Goal: Task Accomplishment & Management: Use online tool/utility

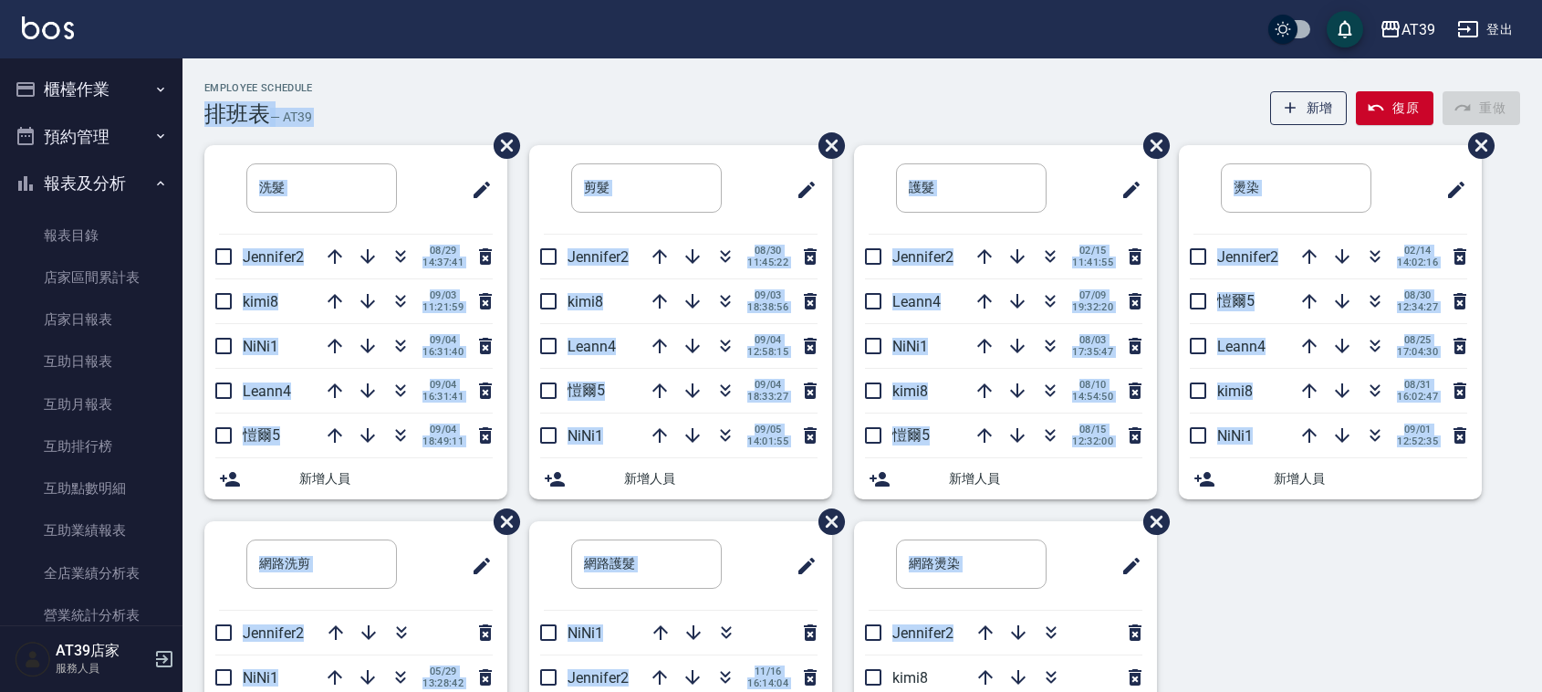
drag, startPoint x: 634, startPoint y: 66, endPoint x: 1278, endPoint y: 666, distance: 880.1
click at [1278, 666] on div "Employee Schedule 排班表 — AT39 新增 復原 重做 洗髮 ​ Jennifer2 [DATE] 14:37:41 kimi8 [DAT…" at bounding box center [863, 481] width 1360 height 846
click at [1278, 666] on div "洗髮 ​ Jennifer2 [DATE] 14:37:41 kimi8 [DATE] 11:21:59 NiNi1 [DATE] 16:31:40 Lean…" at bounding box center [852, 521] width 1338 height 752
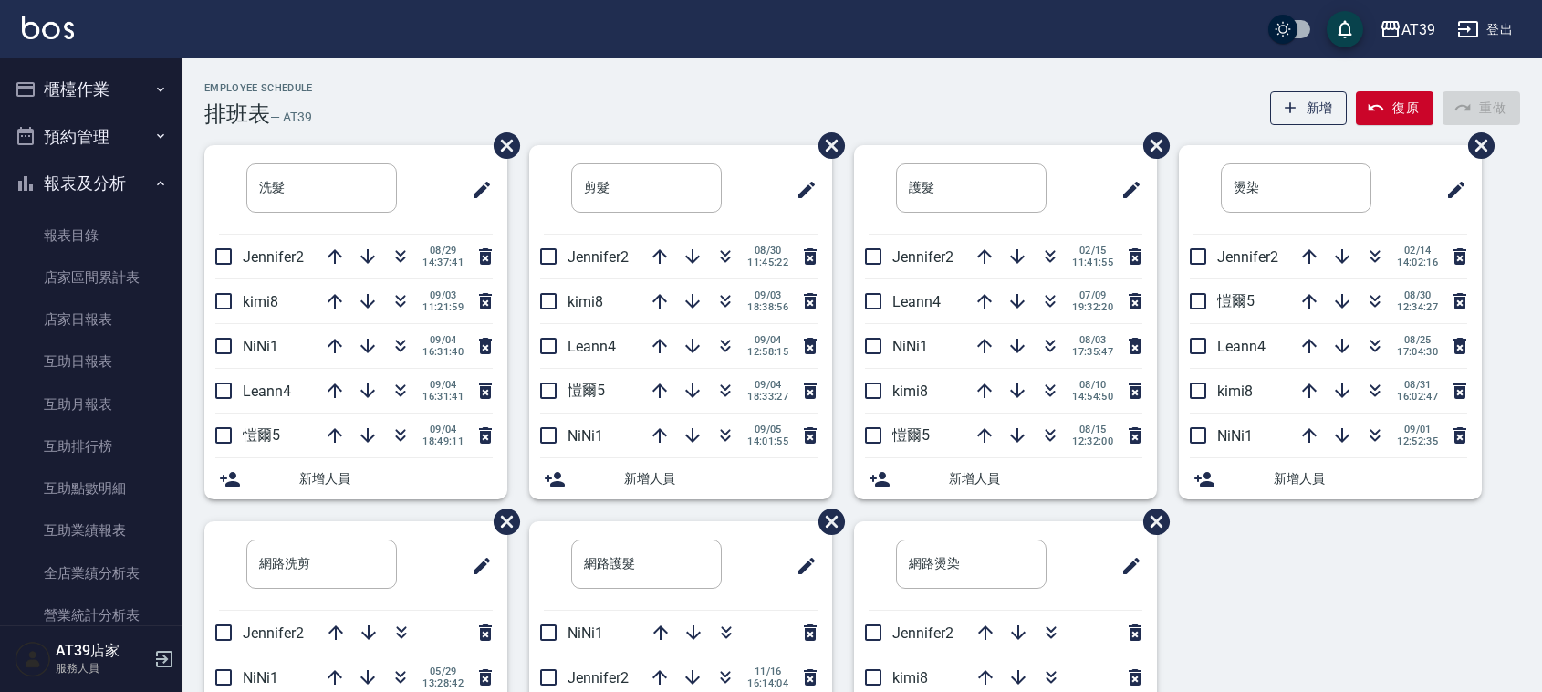
click at [1278, 666] on div "洗髮 ​ Jennifer2 [DATE] 14:37:41 kimi8 [DATE] 11:21:59 NiNi1 [DATE] 16:31:40 Lean…" at bounding box center [852, 521] width 1338 height 752
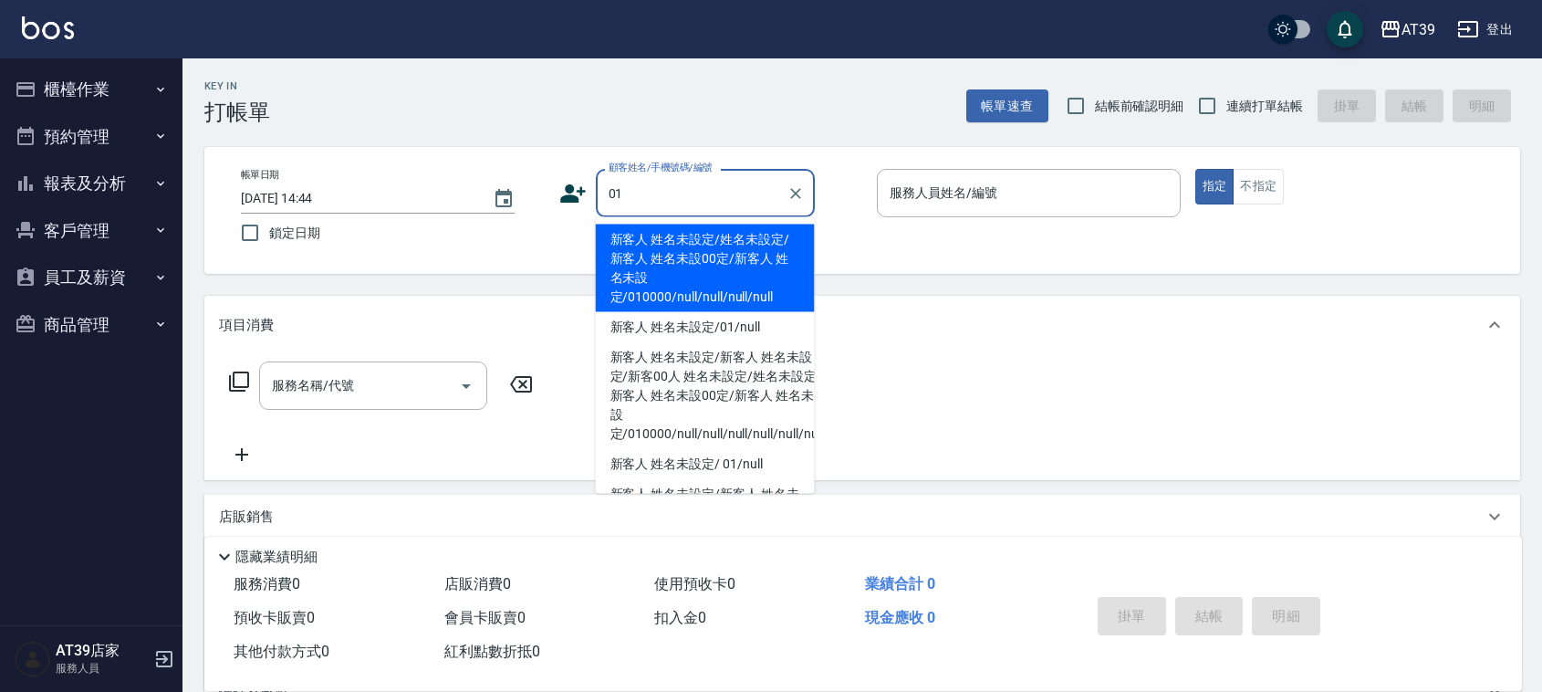
type input "新客人 姓名未設定/姓名未設定/新客人 姓名未設00定/新客人 姓名未設定/010000/null/null/null/null"
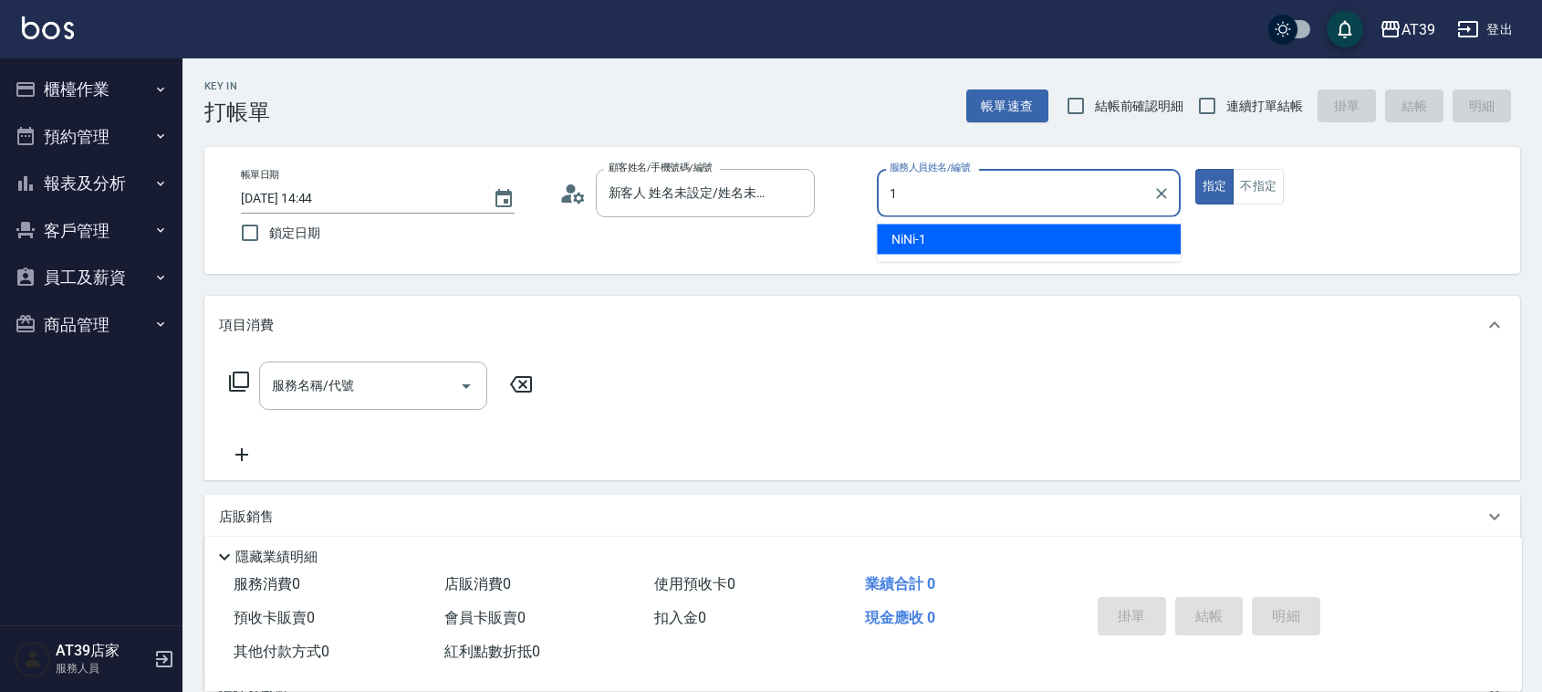
type input "1"
type button "true"
type input "NiNi-1"
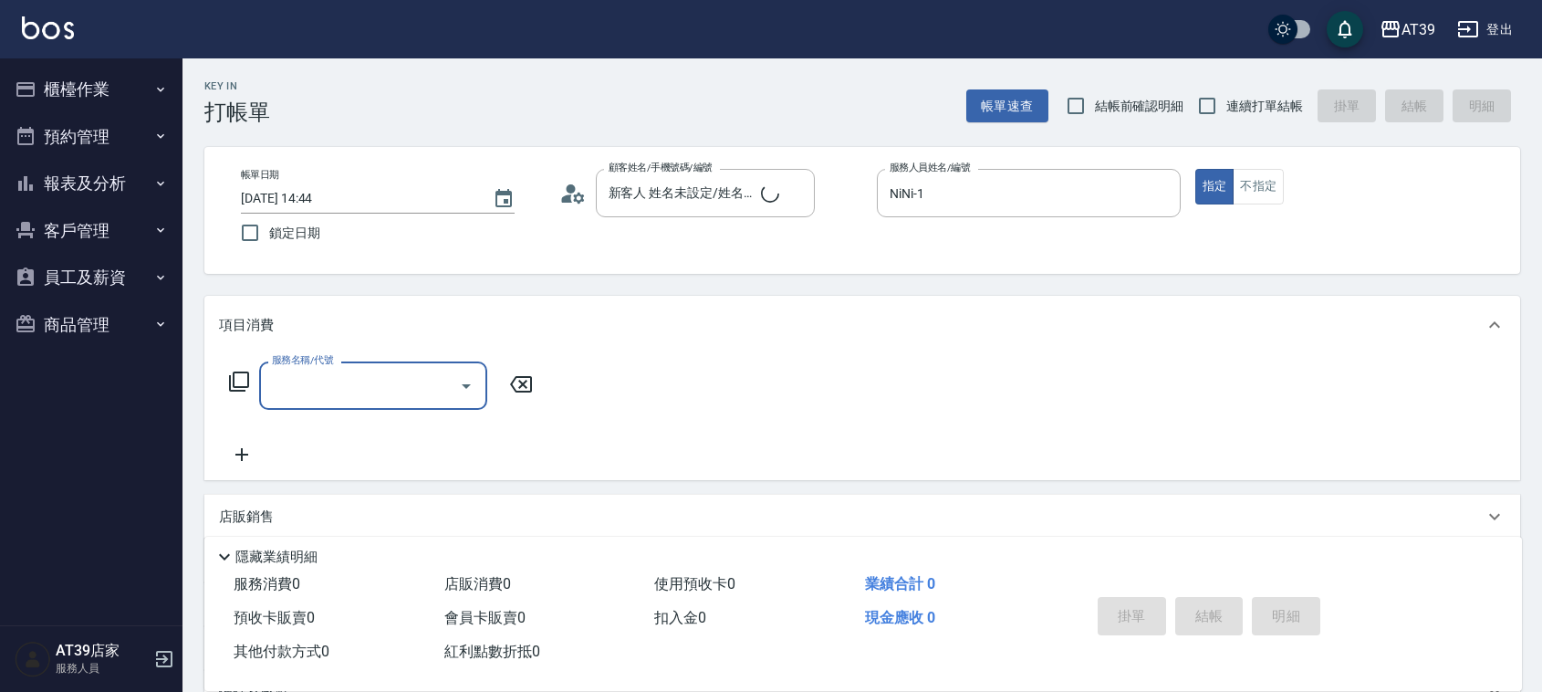
type input "新客人 姓名未設定/01/null"
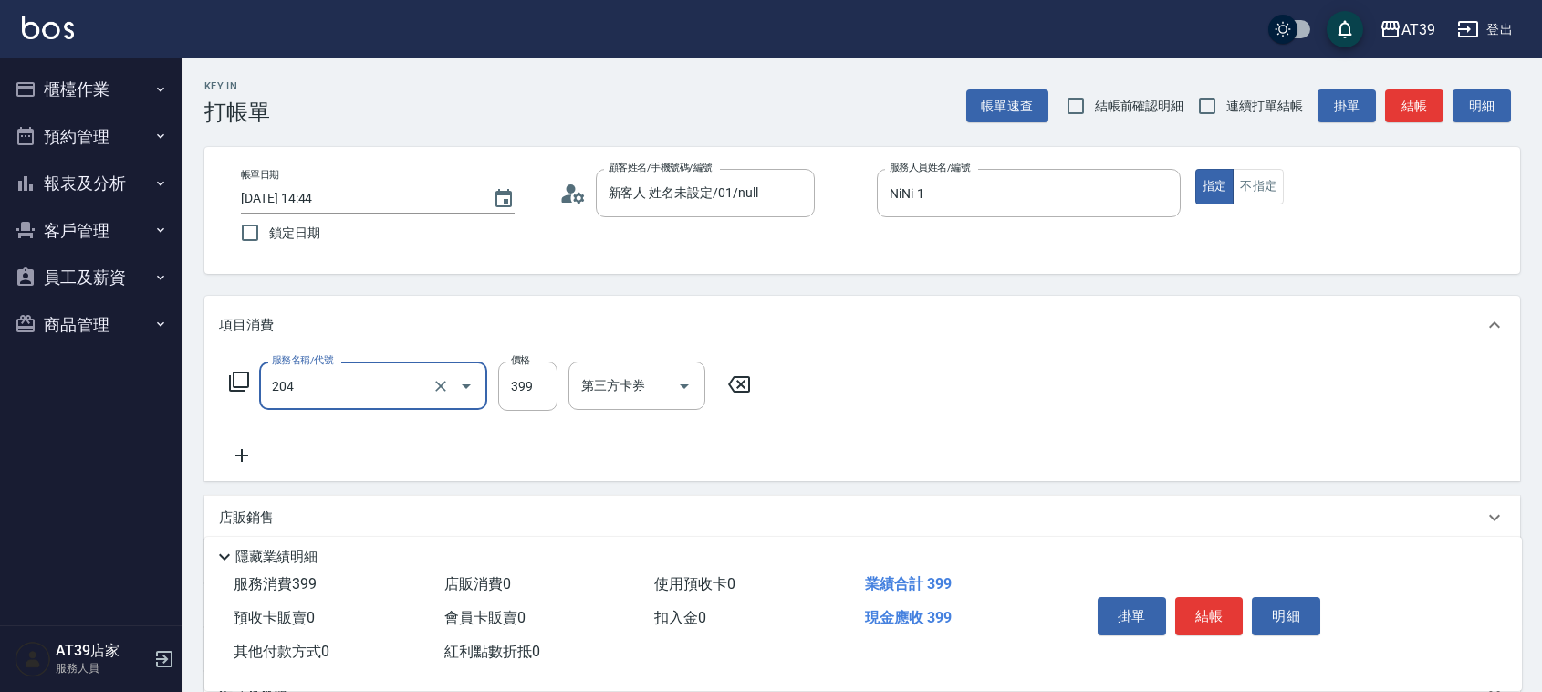
type input "A級洗+剪(204)"
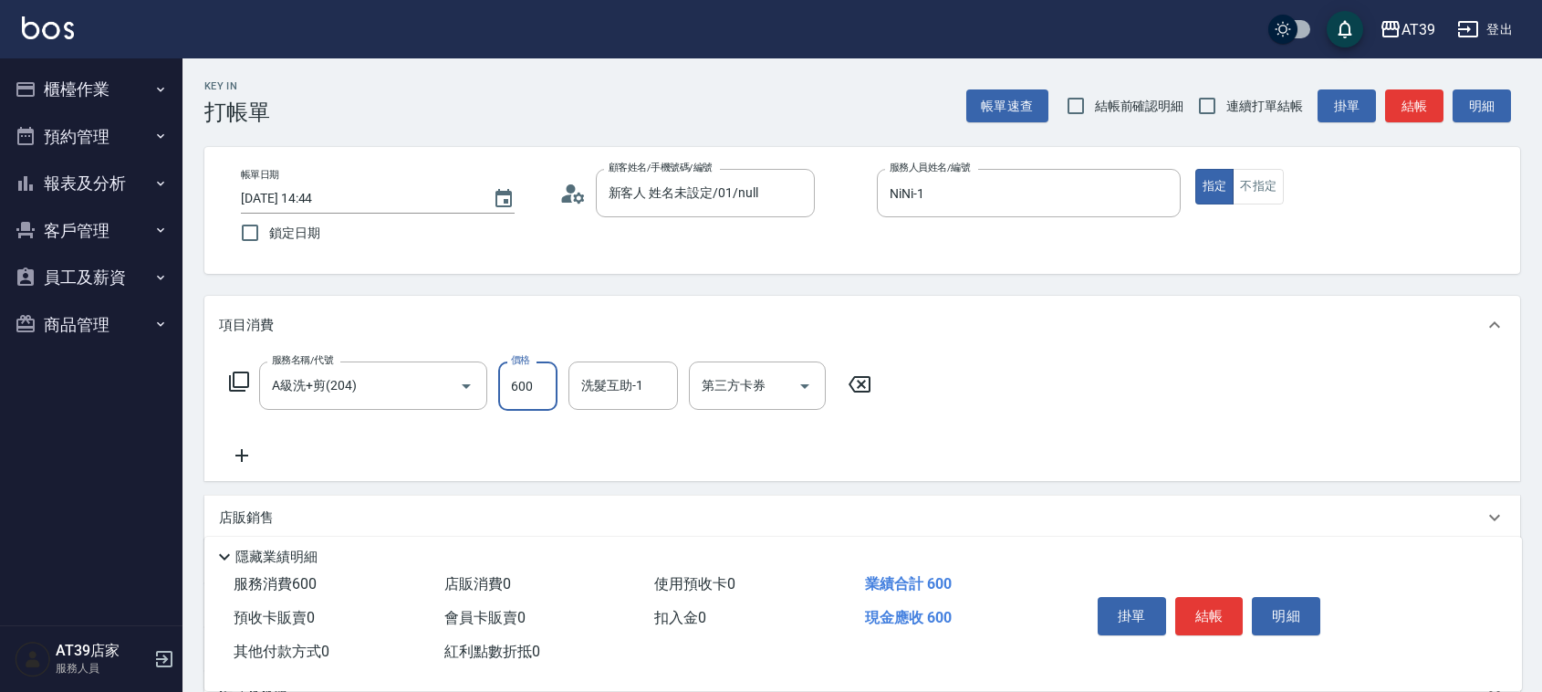
type input "600"
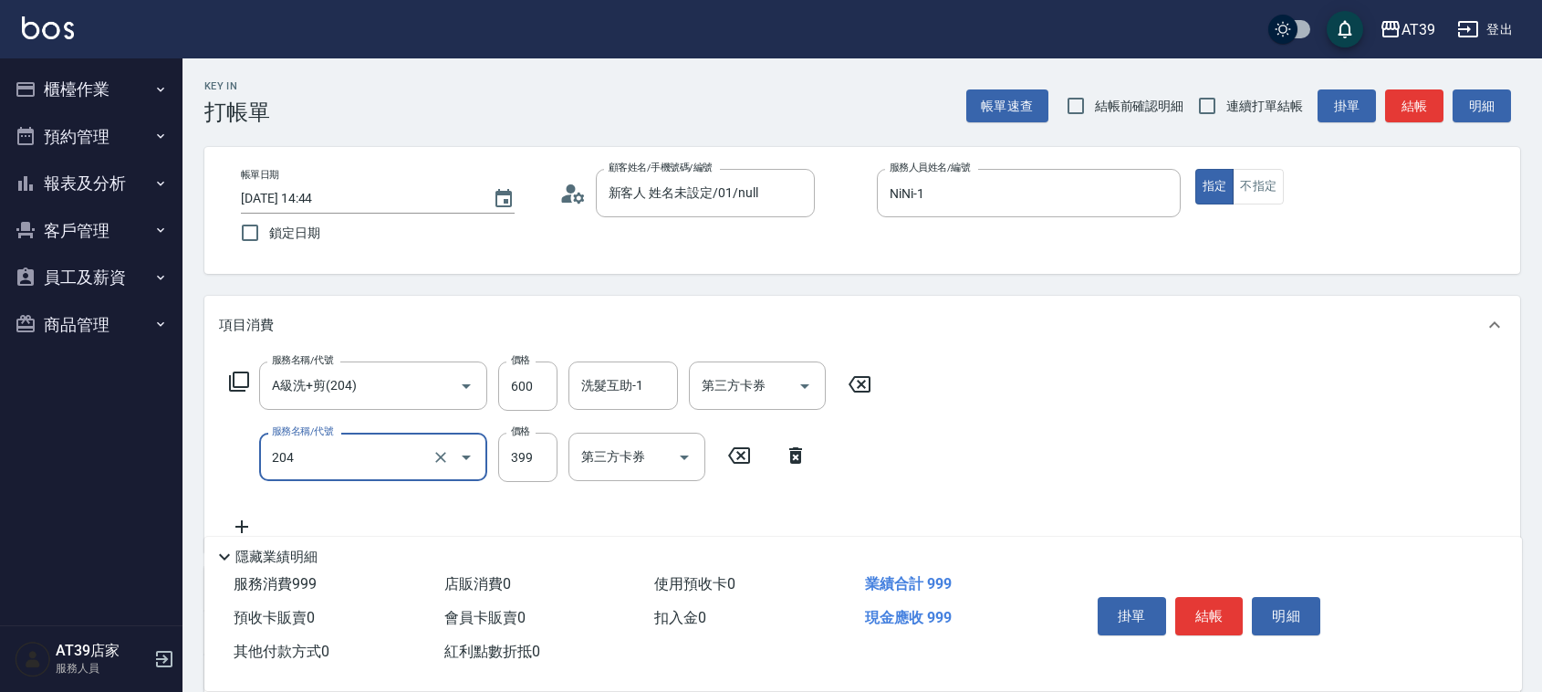
type input "A級洗+剪(204)"
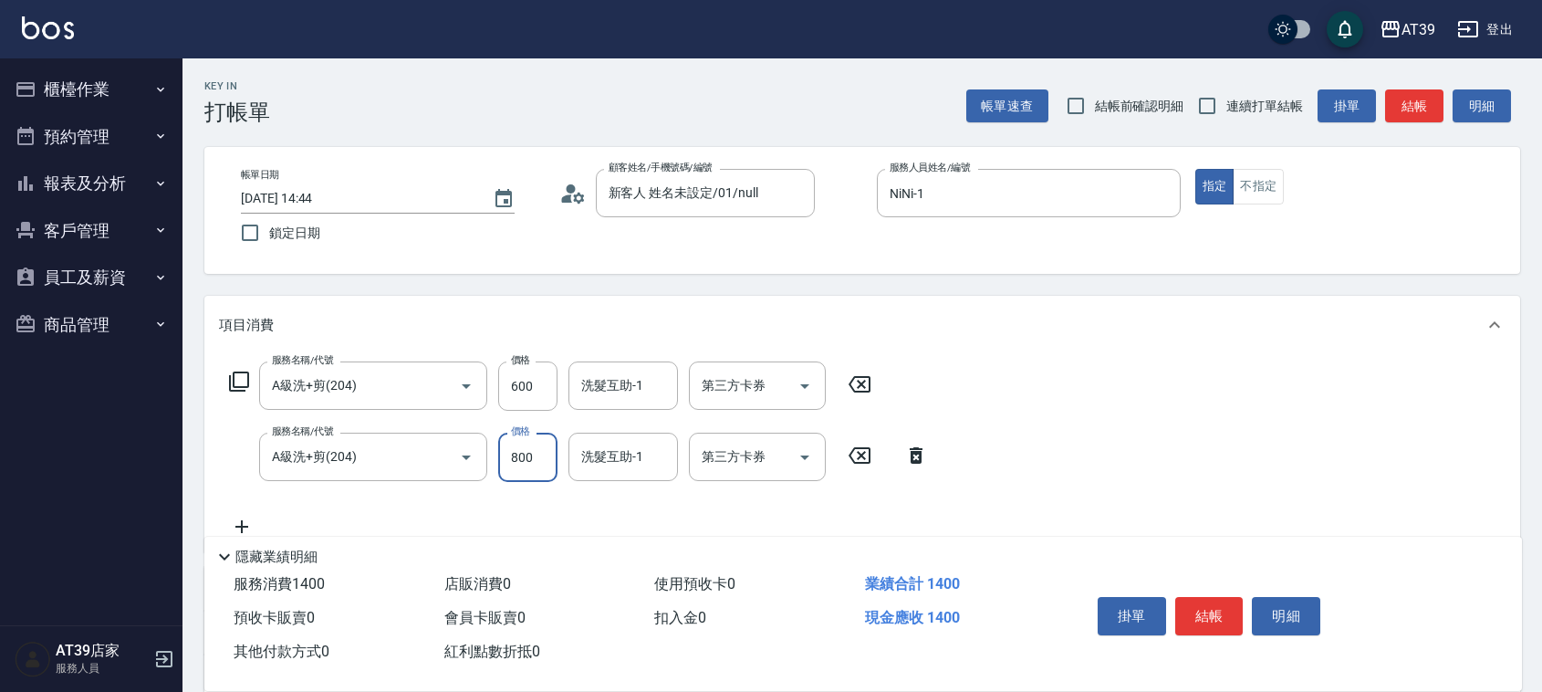
type input "800"
type input "芊芊-27"
click at [1205, 92] on input "連續打單結帳" at bounding box center [1207, 106] width 38 height 38
checkbox input "true"
click at [1410, 106] on button "結帳" at bounding box center [1414, 106] width 58 height 34
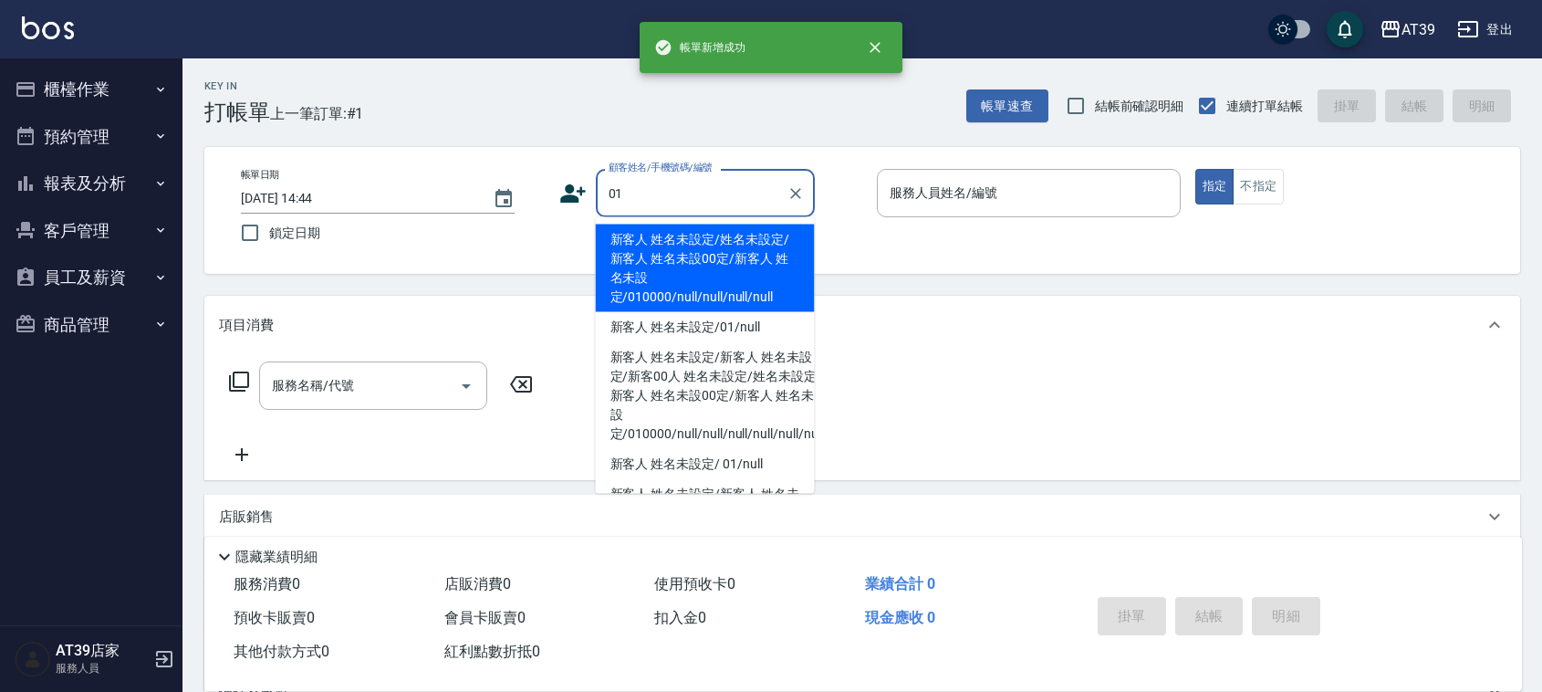
type input "新客人 姓名未設定/姓名未設定/新客人 姓名未設00定/新客人 姓名未設定/010000/null/null/null/null"
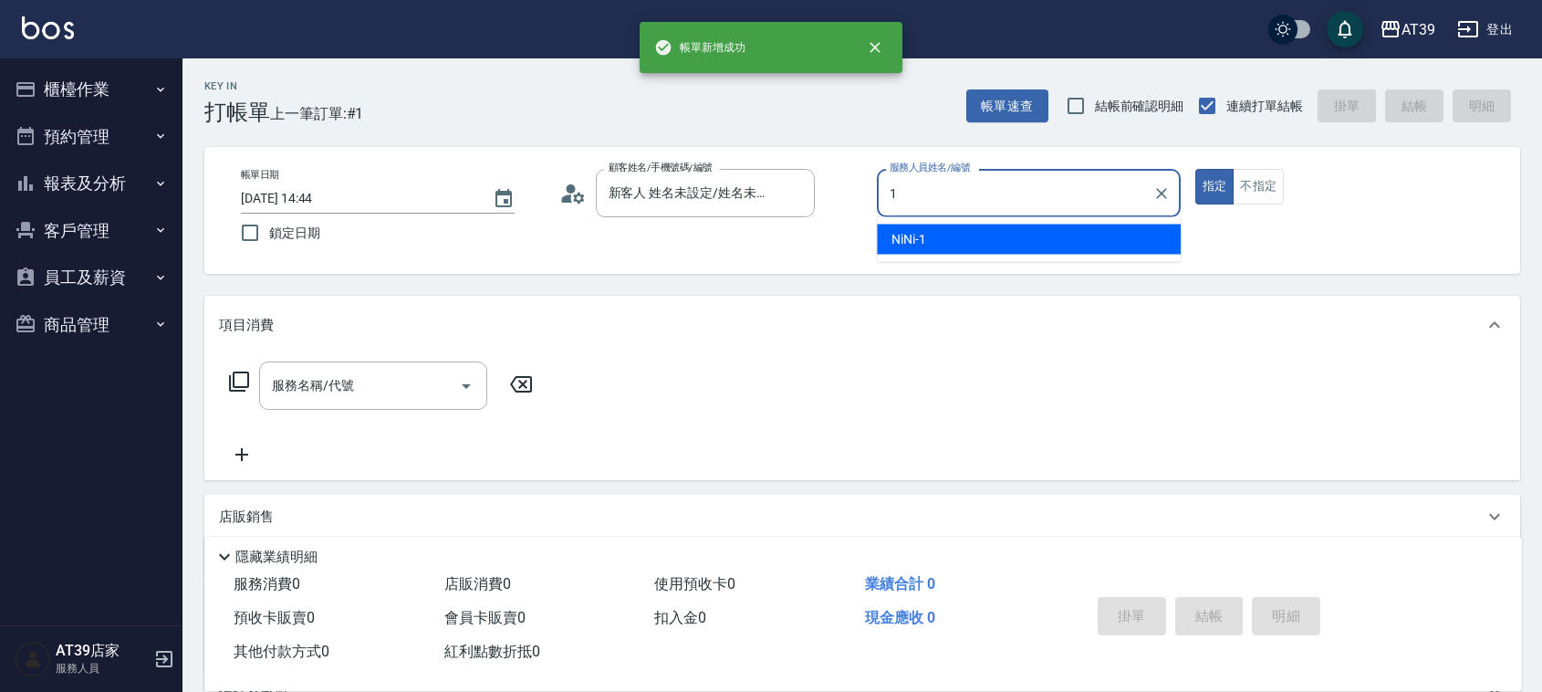
type input "NiNi-1"
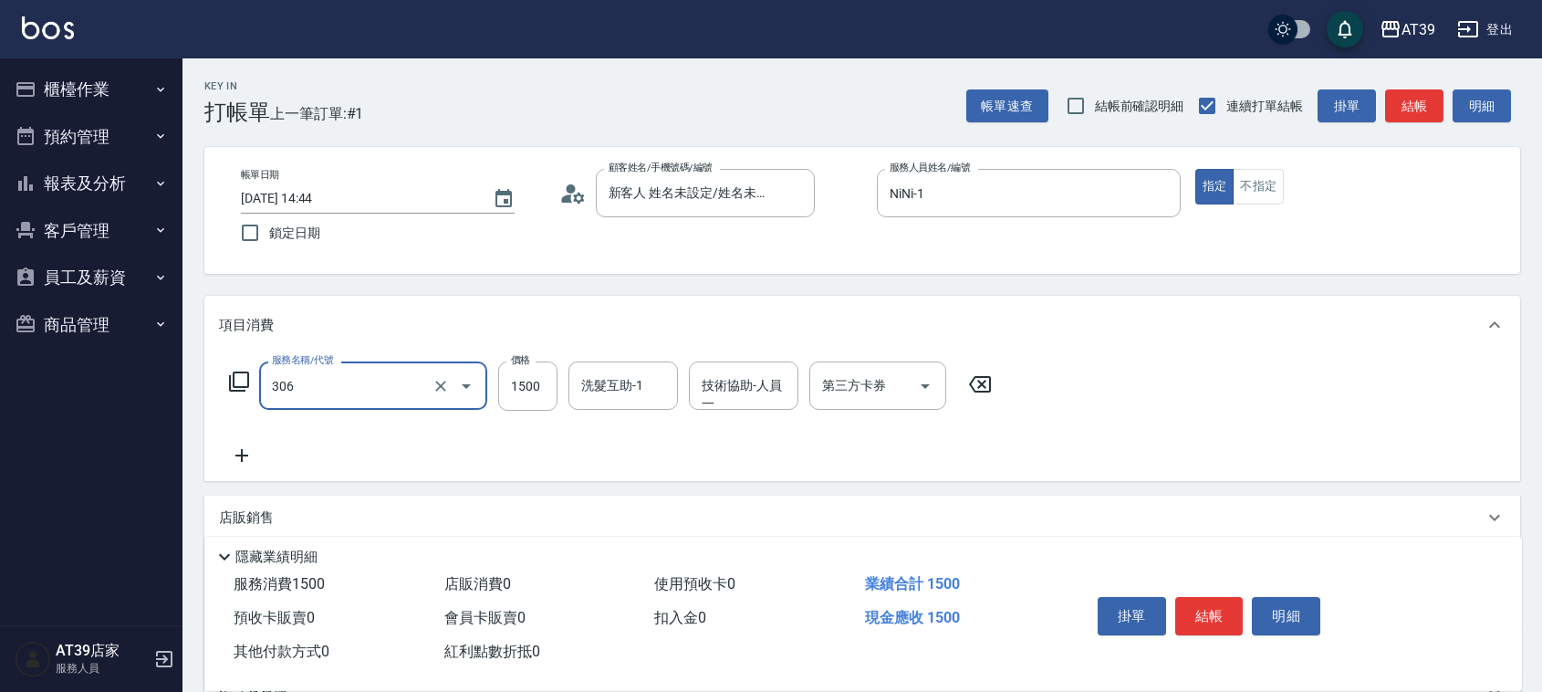
type input "離子燙(306)"
type input "2400"
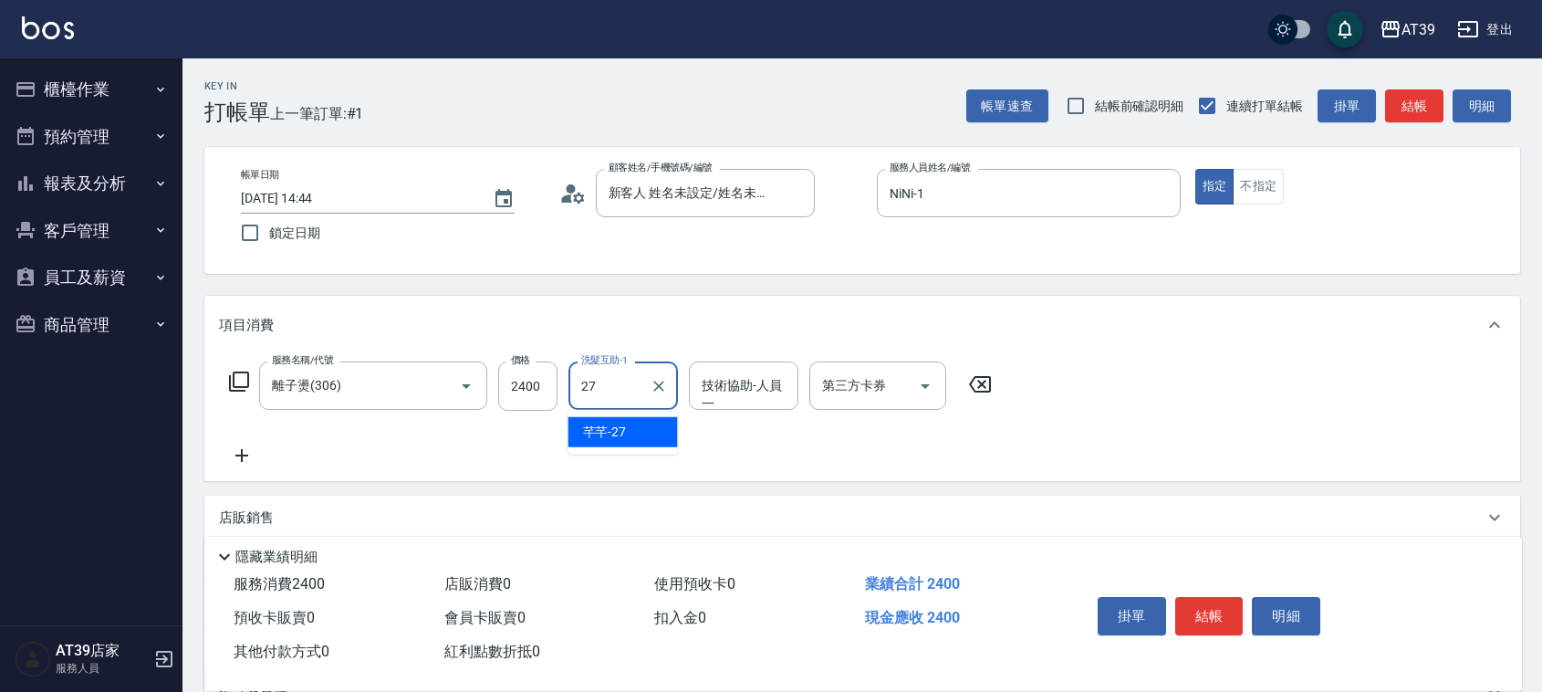
type input "芊芊-27"
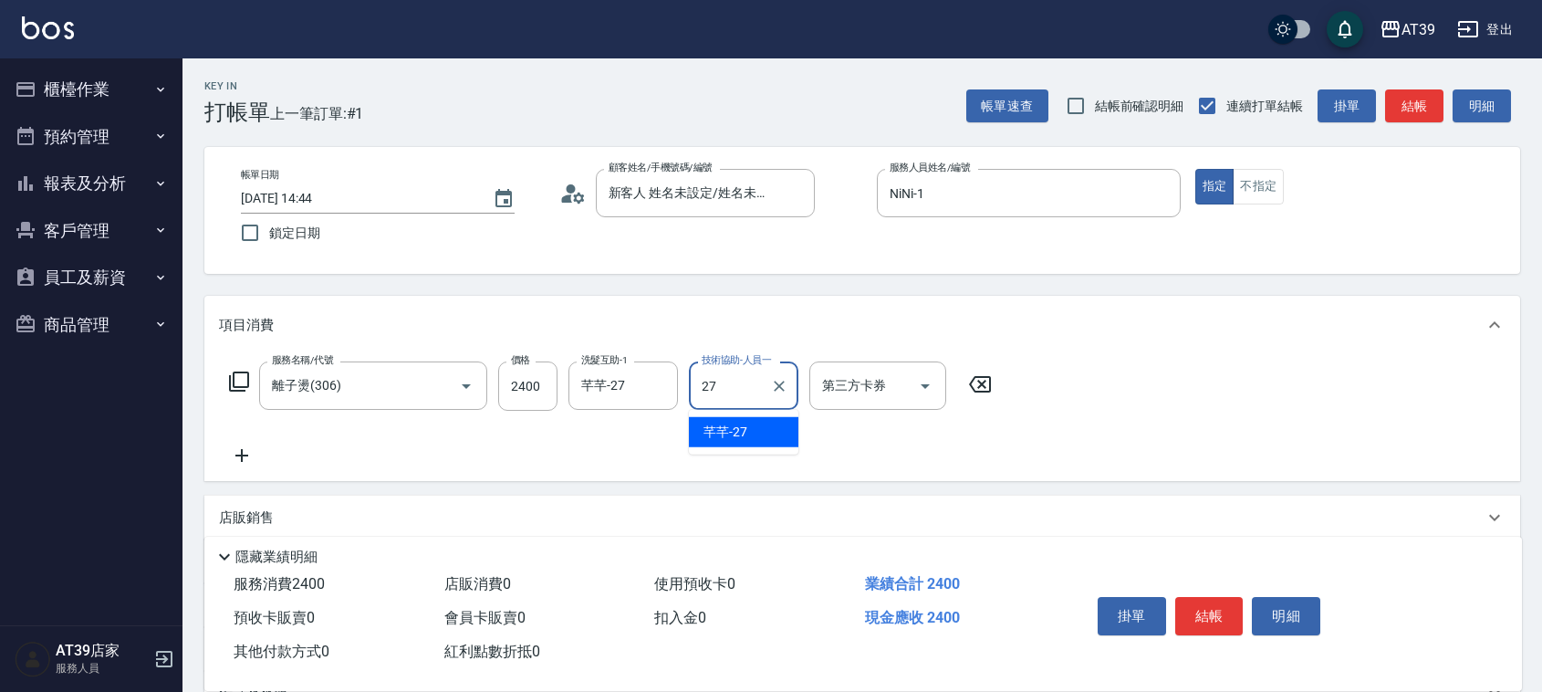
type input "芊芊-27"
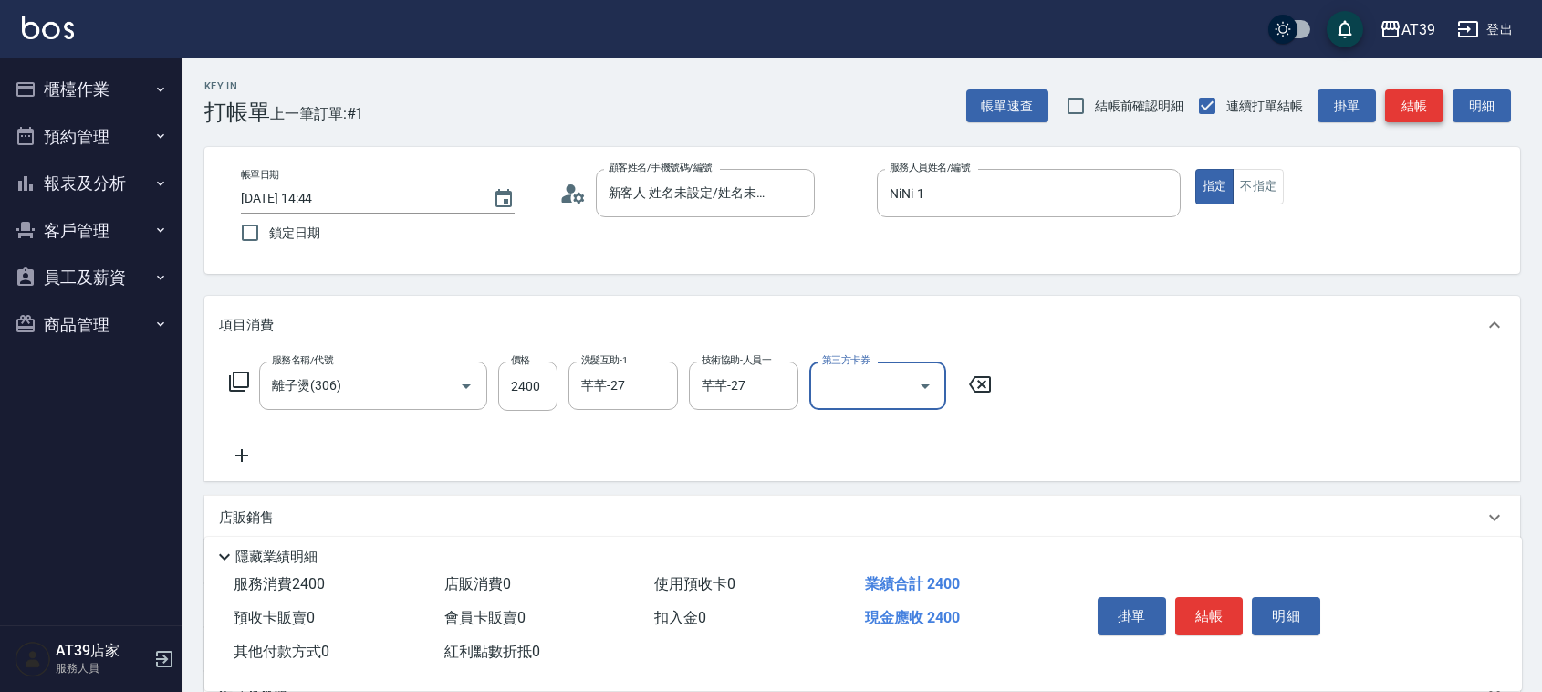
click at [1438, 120] on button "結帳" at bounding box center [1414, 106] width 58 height 34
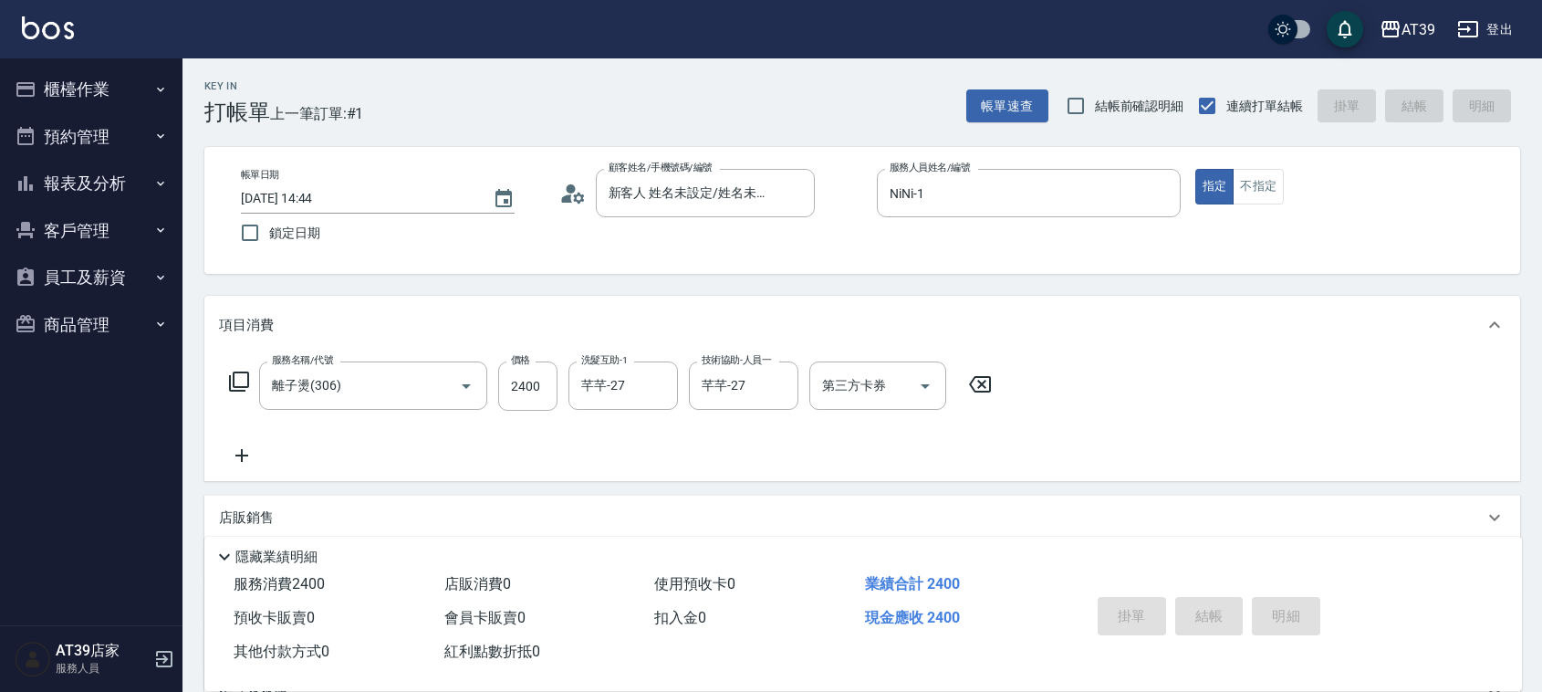
type input "2025/09/06 14:45"
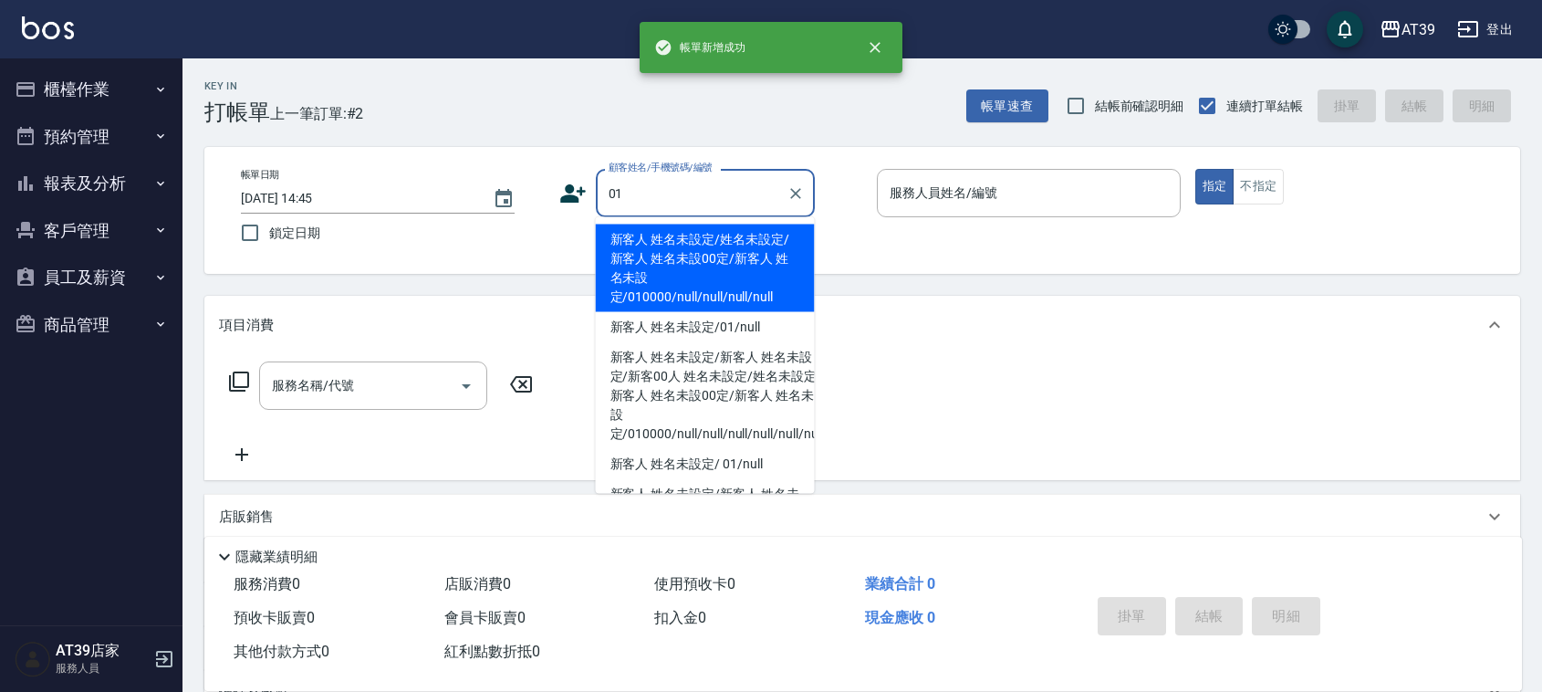
type input "新客人 姓名未設定/姓名未設定/新客人 姓名未設00定/新客人 姓名未設定/010000/null/null/null/null"
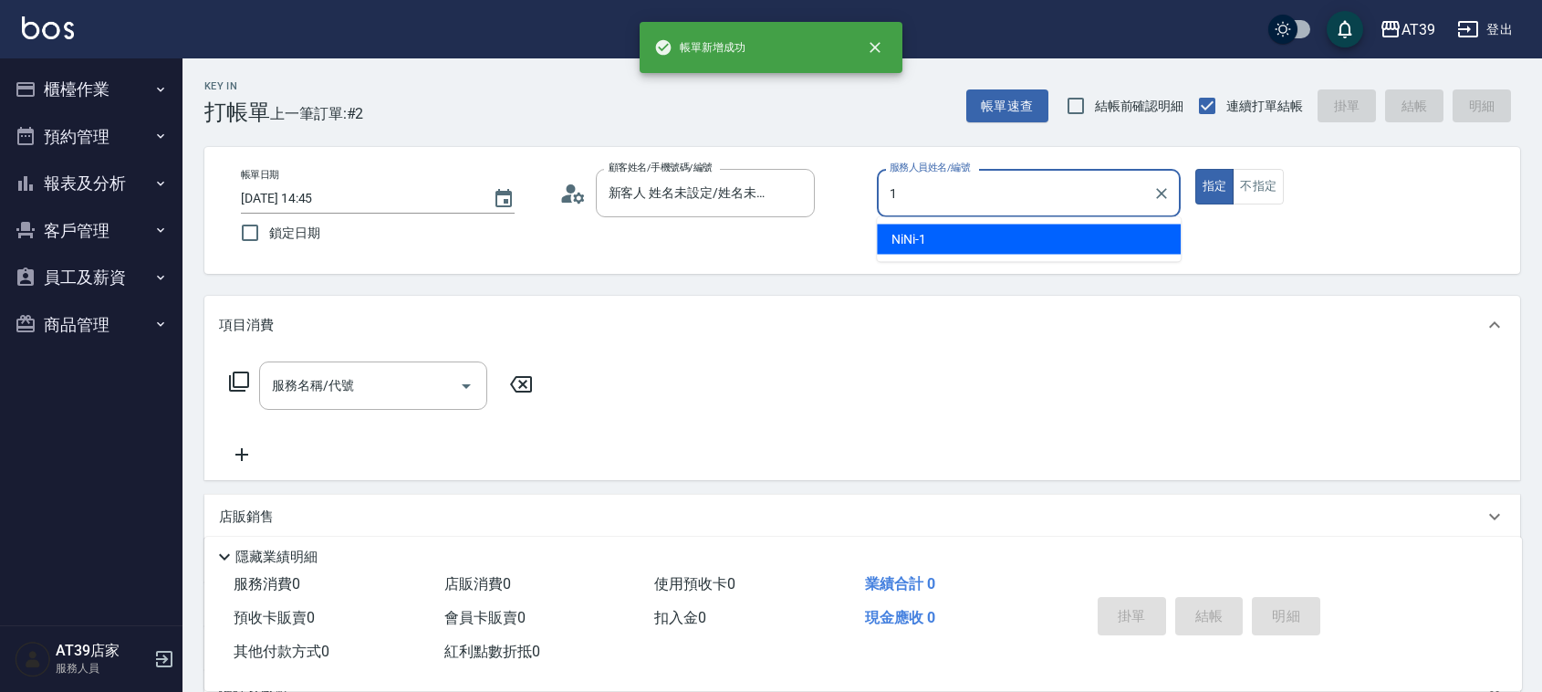
type input "NiNi-1"
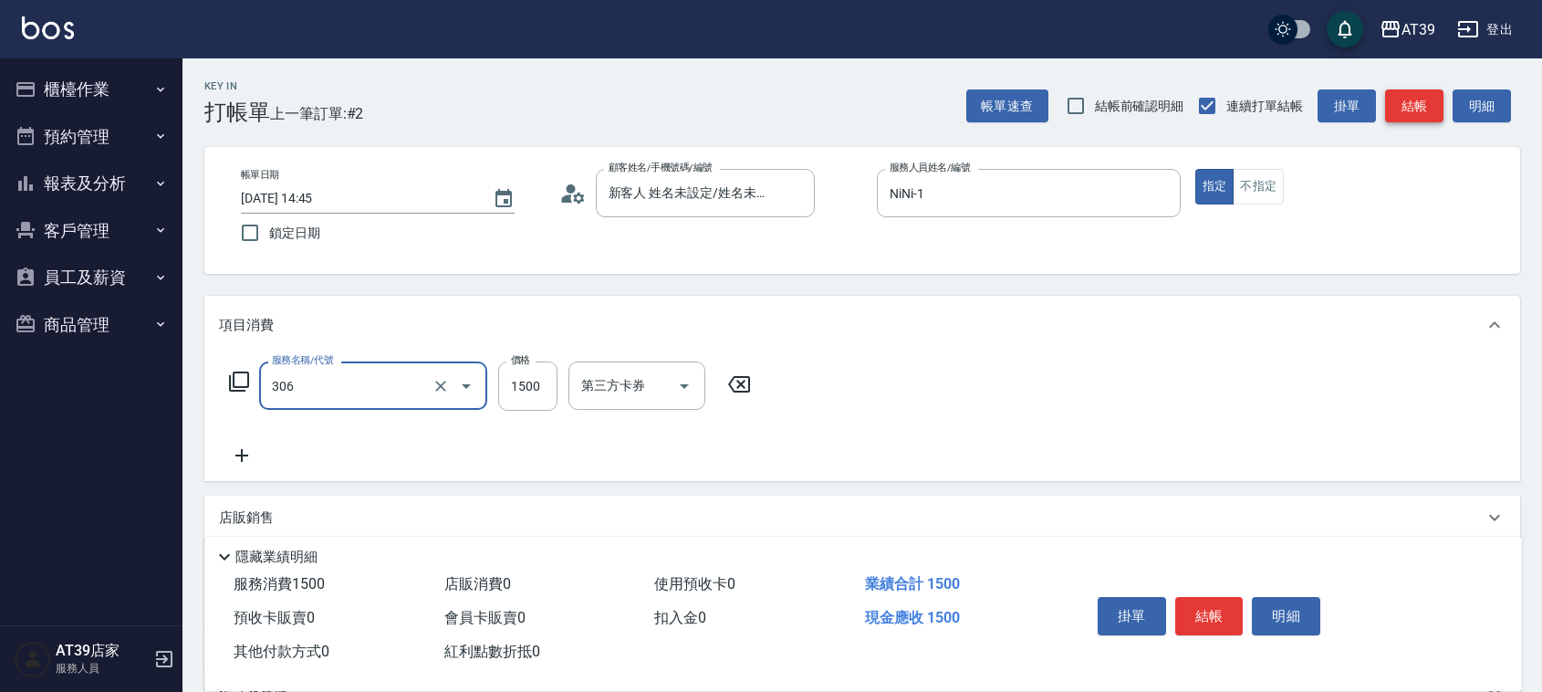
type input "離子燙(306)"
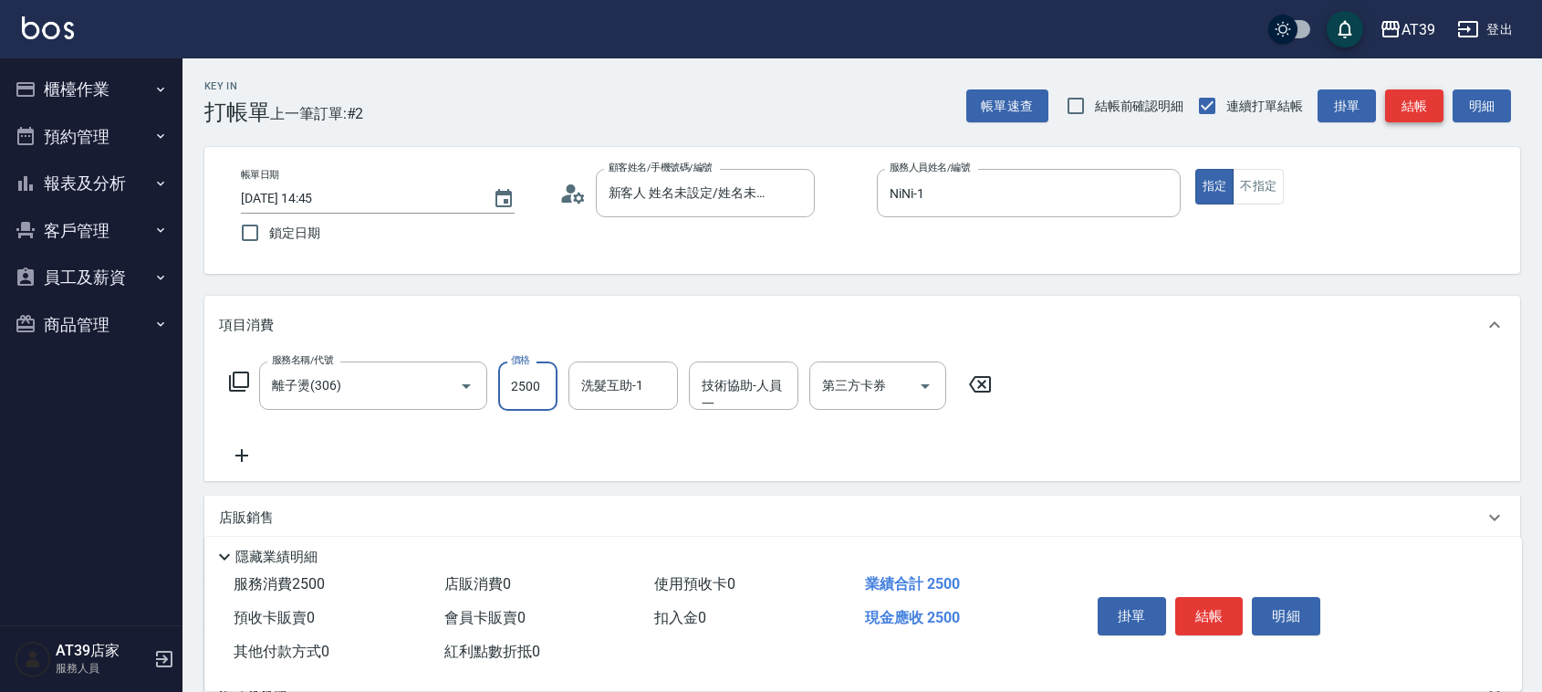
type input "2500"
type input "芊芊-27"
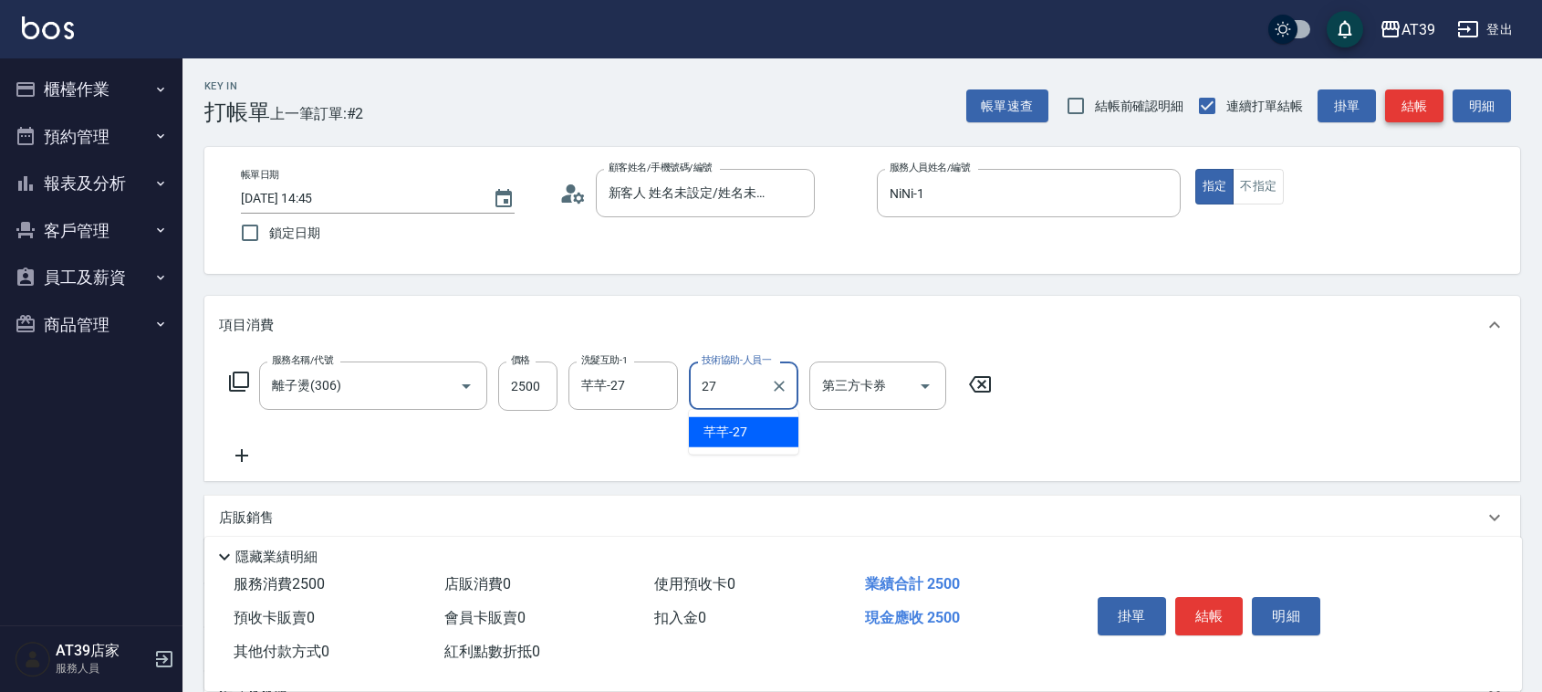
type input "芊芊-27"
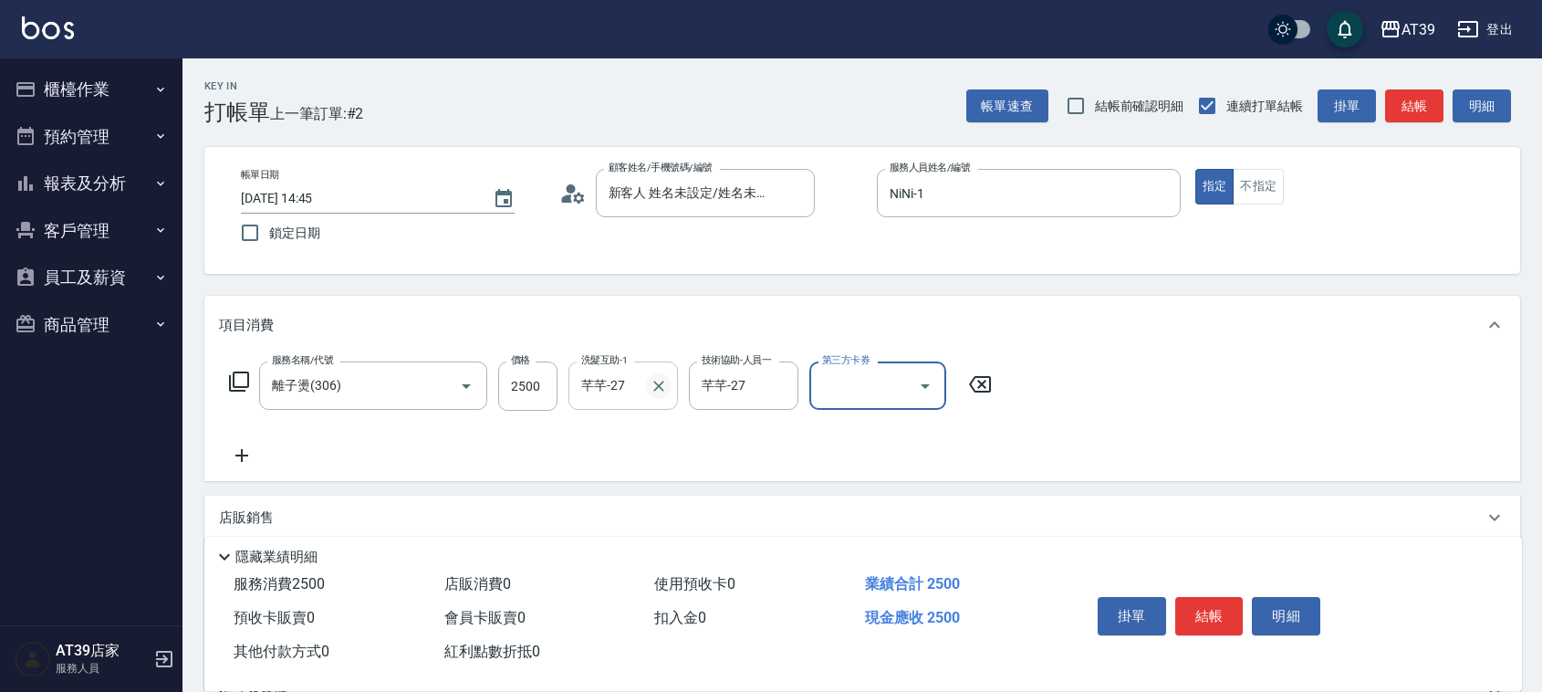
click at [664, 394] on button "Clear" at bounding box center [659, 386] width 26 height 26
click at [1428, 102] on button "結帳" at bounding box center [1414, 106] width 58 height 34
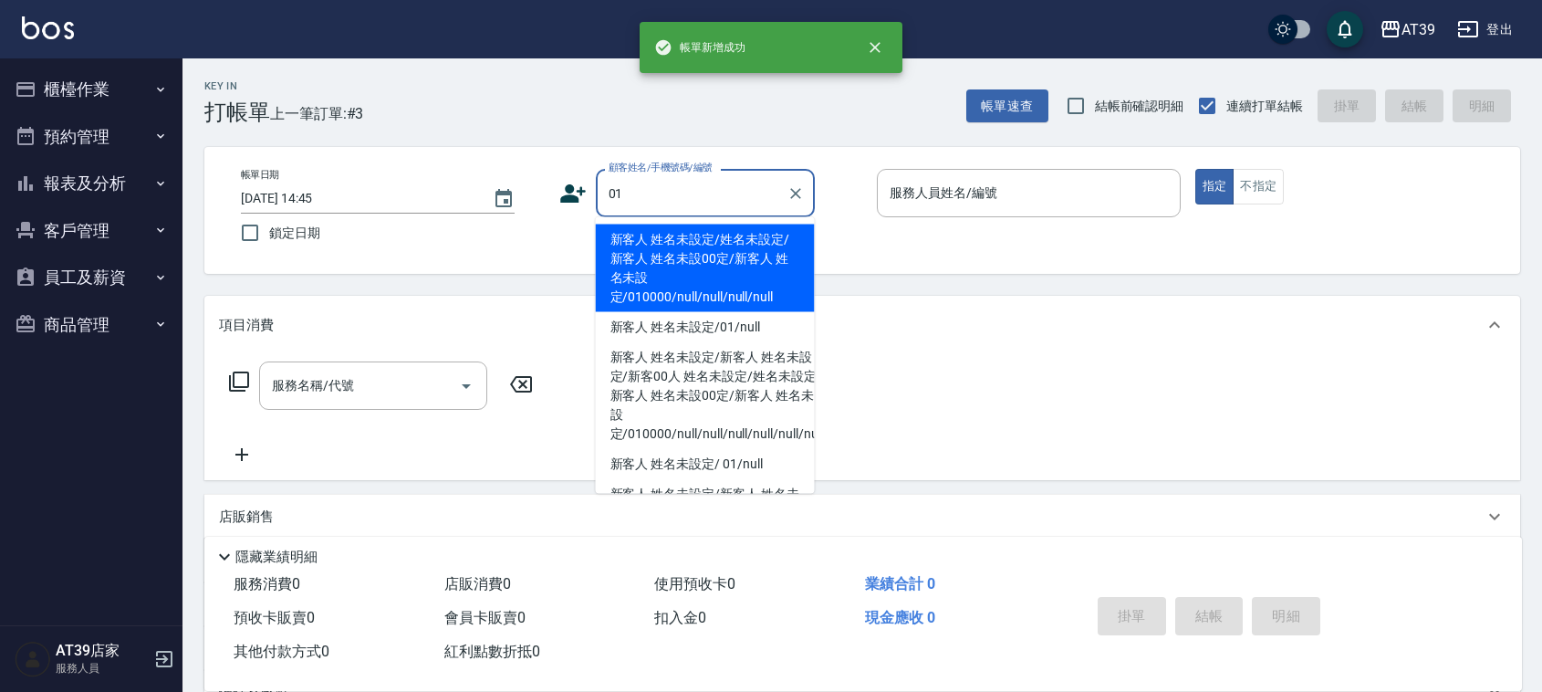
type input "新客人 姓名未設定/姓名未設定/新客人 姓名未設00定/新客人 姓名未設定/010000/null/null/null/null"
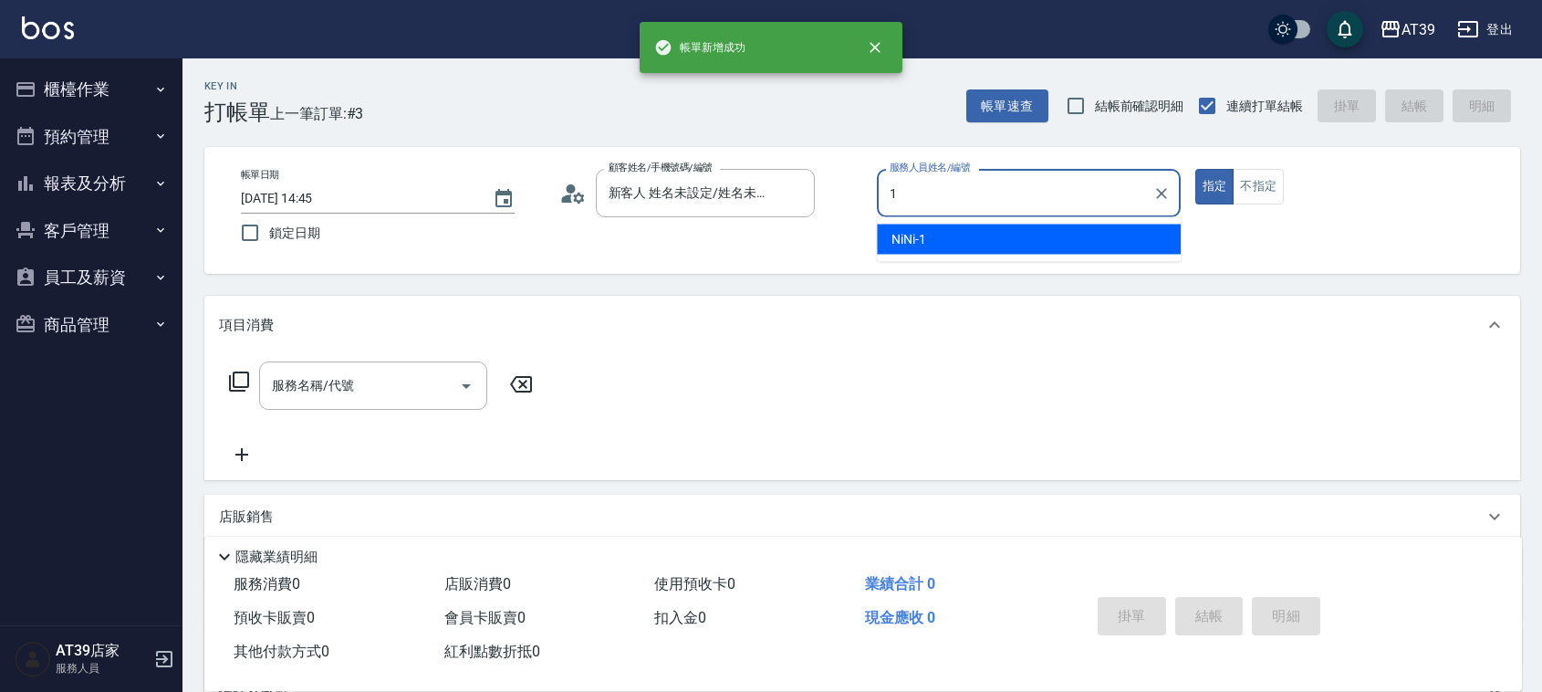
type input "NiNi-1"
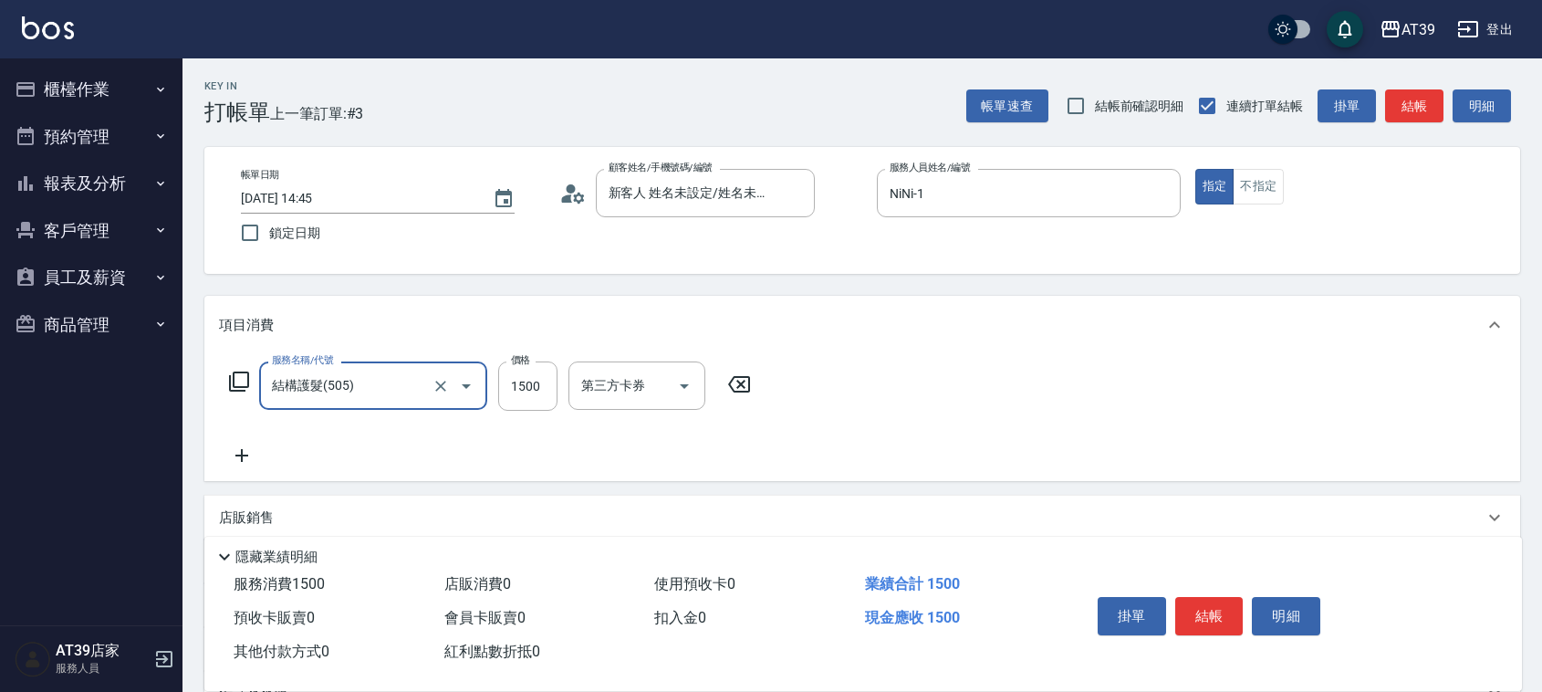
type input "結構護髮(505)"
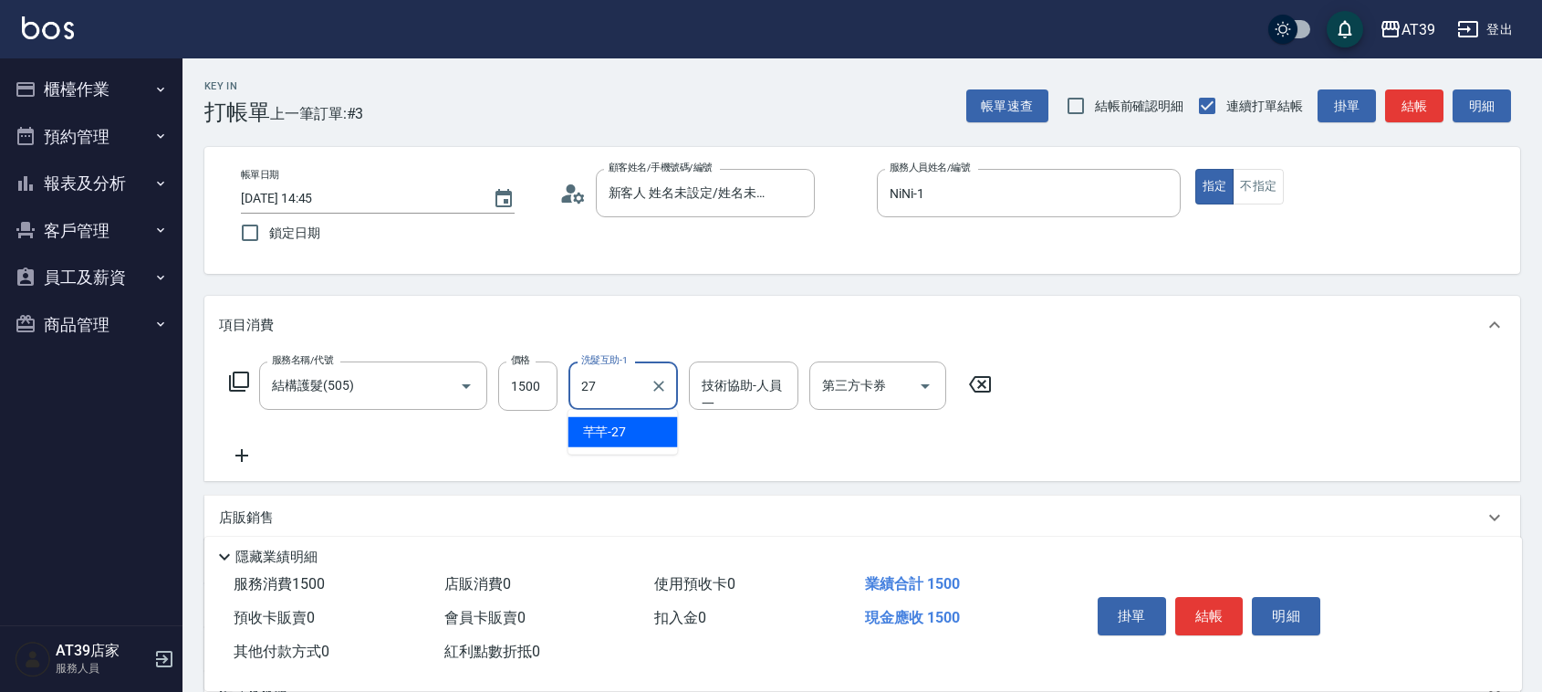
type input "芊芊-27"
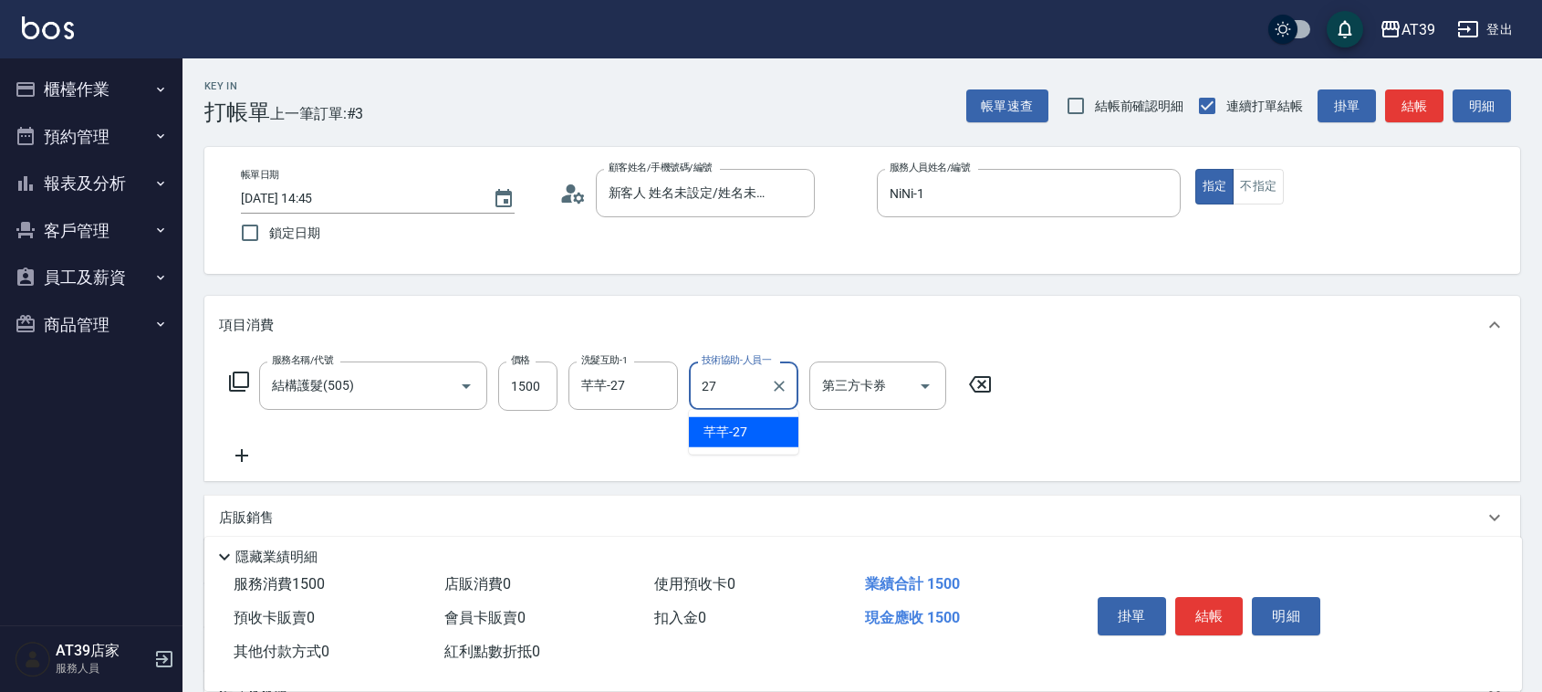
type input "芊芊-27"
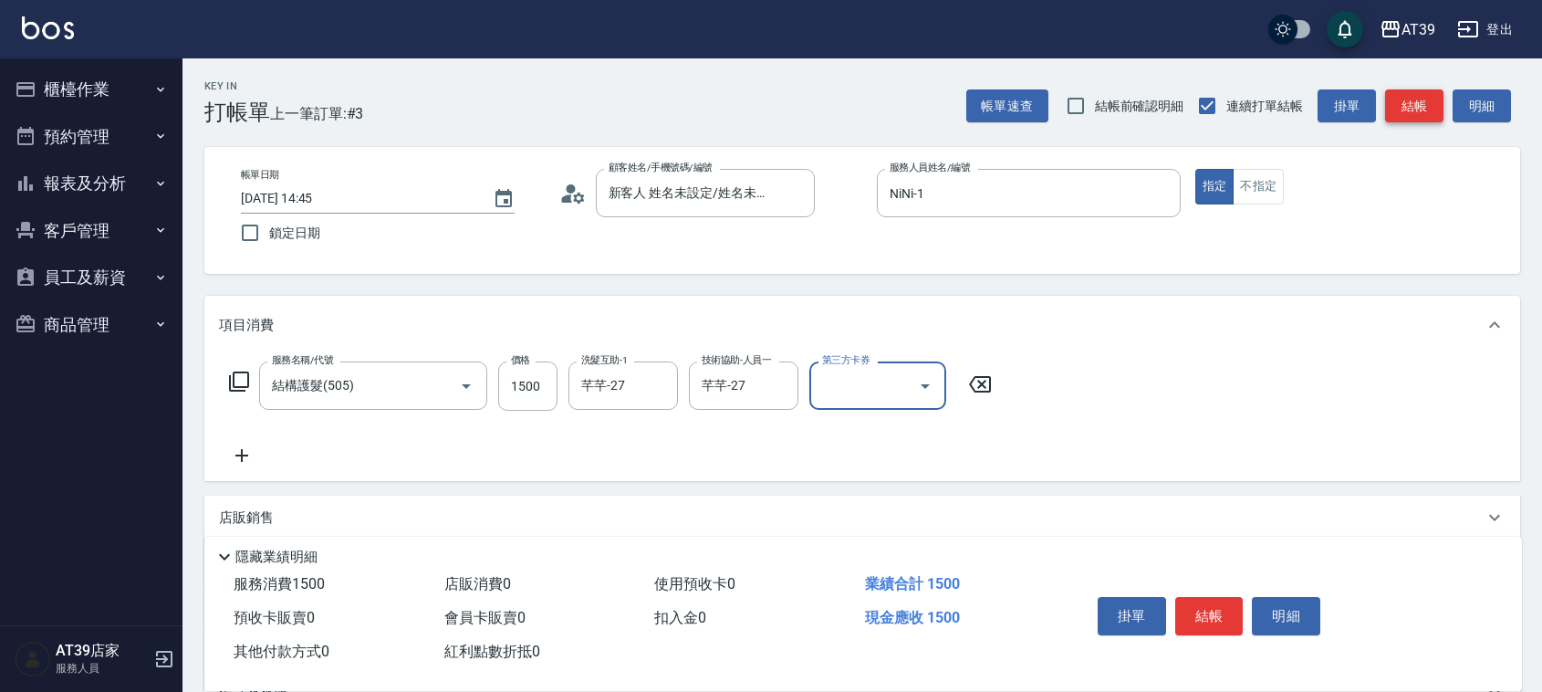
click at [1406, 108] on button "結帳" at bounding box center [1414, 106] width 58 height 34
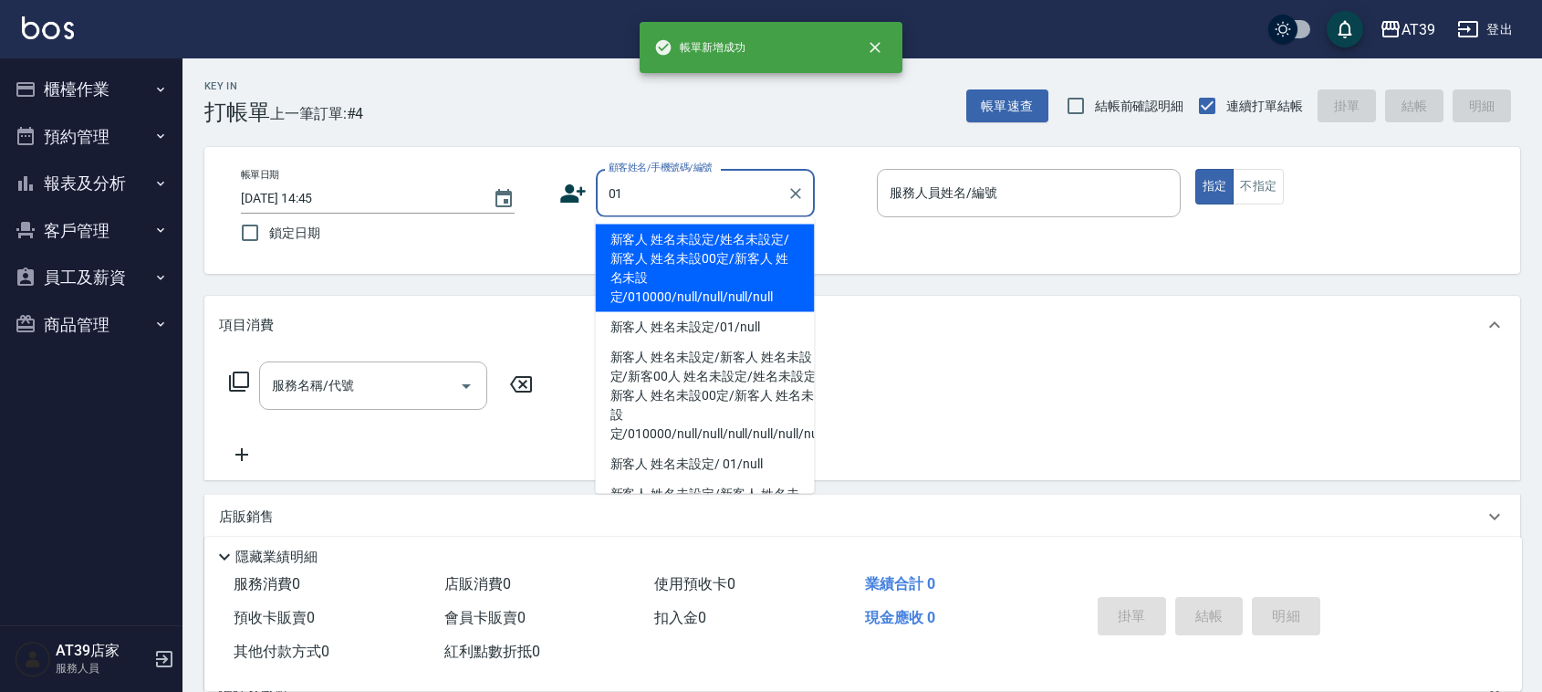
type input "新客人 姓名未設定/姓名未設定/新客人 姓名未設00定/新客人 姓名未設定/010000/null/null/null/null"
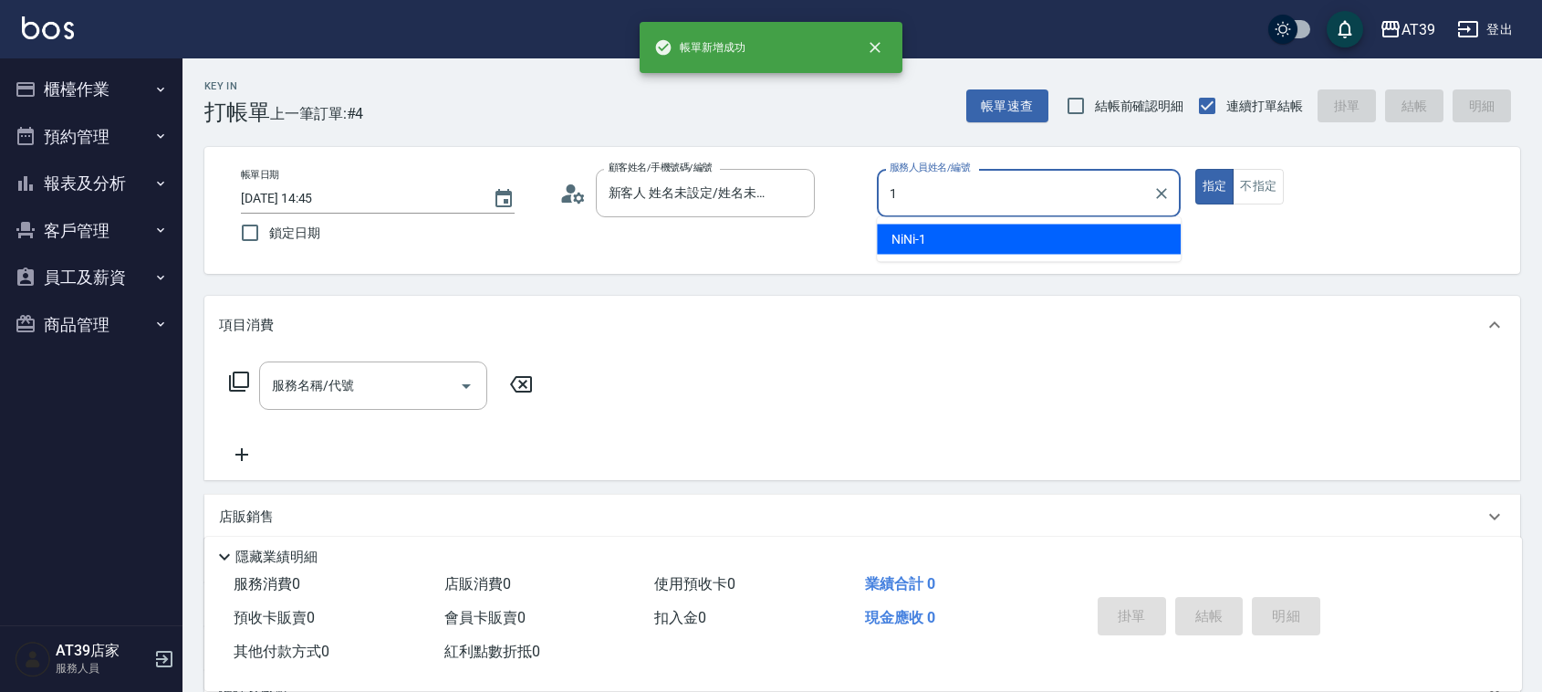
type input "NiNi-1"
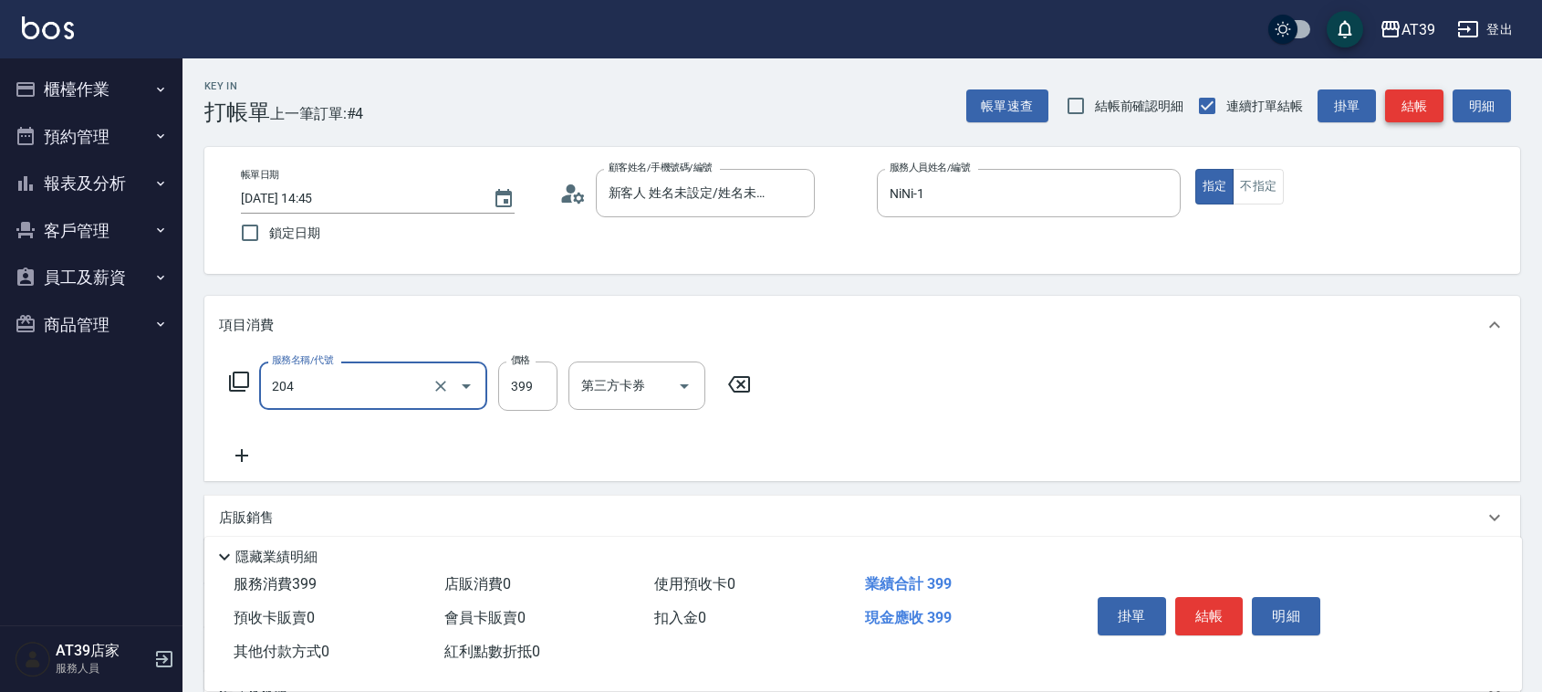
type input "A級洗+剪(204)"
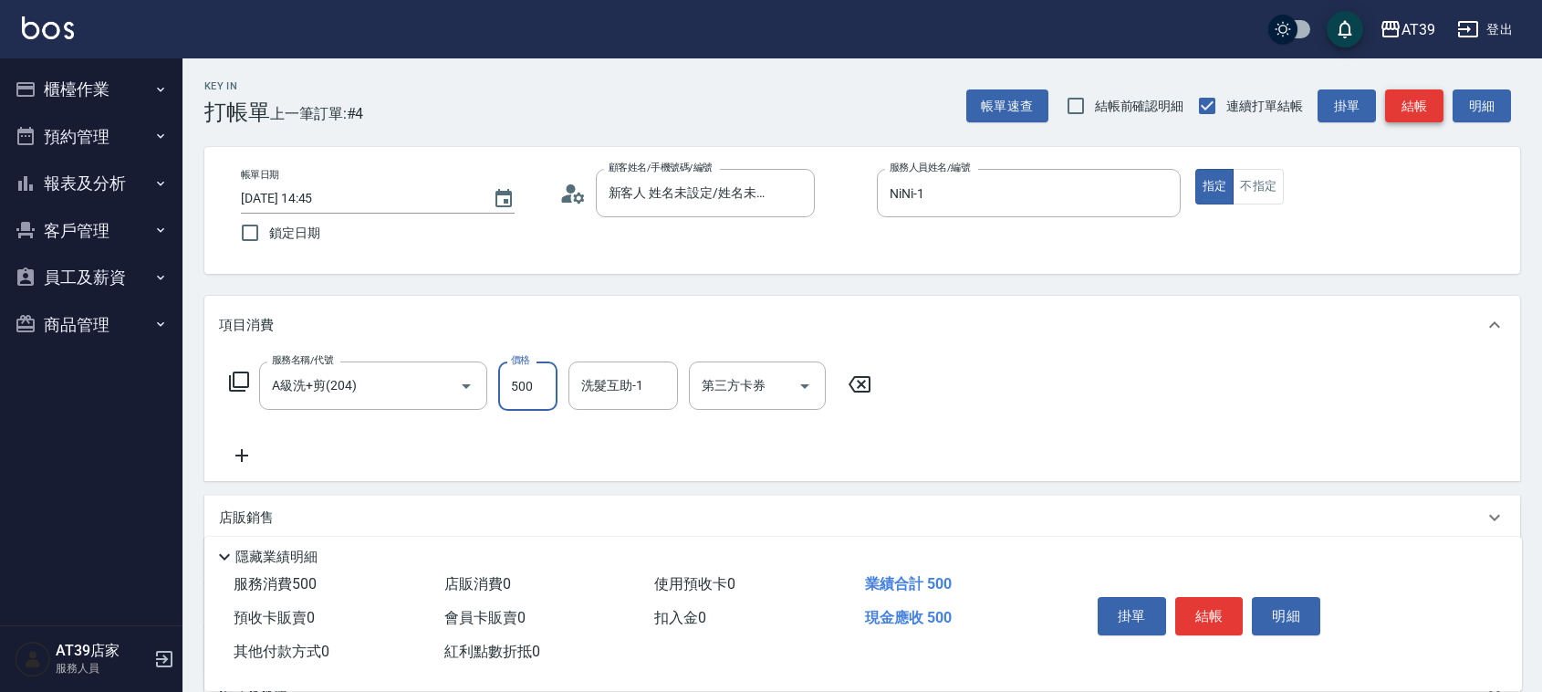
type input "500"
type input "饅頭-87"
drag, startPoint x: 1406, startPoint y: 108, endPoint x: 1416, endPoint y: 115, distance: 11.7
click at [1415, 115] on button "結帳" at bounding box center [1414, 106] width 58 height 34
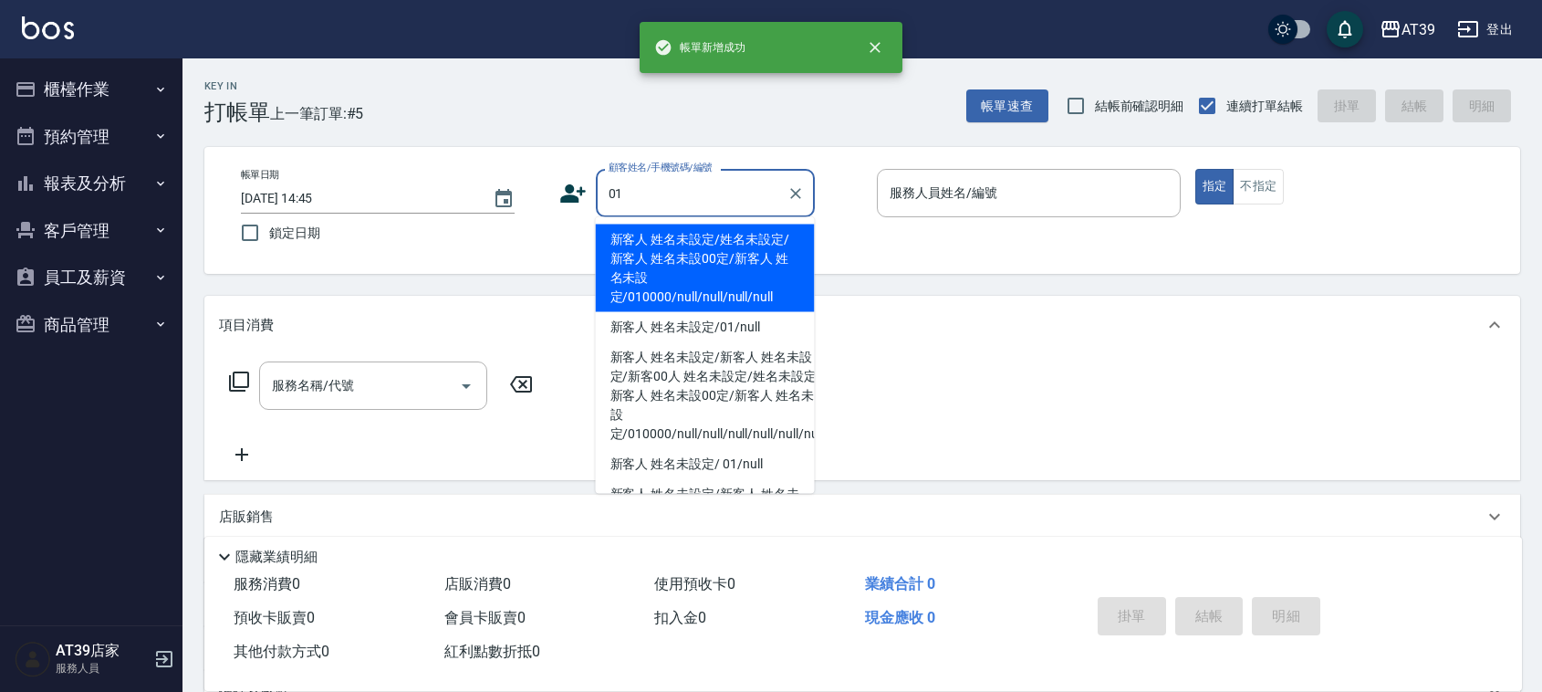
type input "新客人 姓名未設定/姓名未設定/新客人 姓名未設00定/新客人 姓名未設定/010000/null/null/null/null"
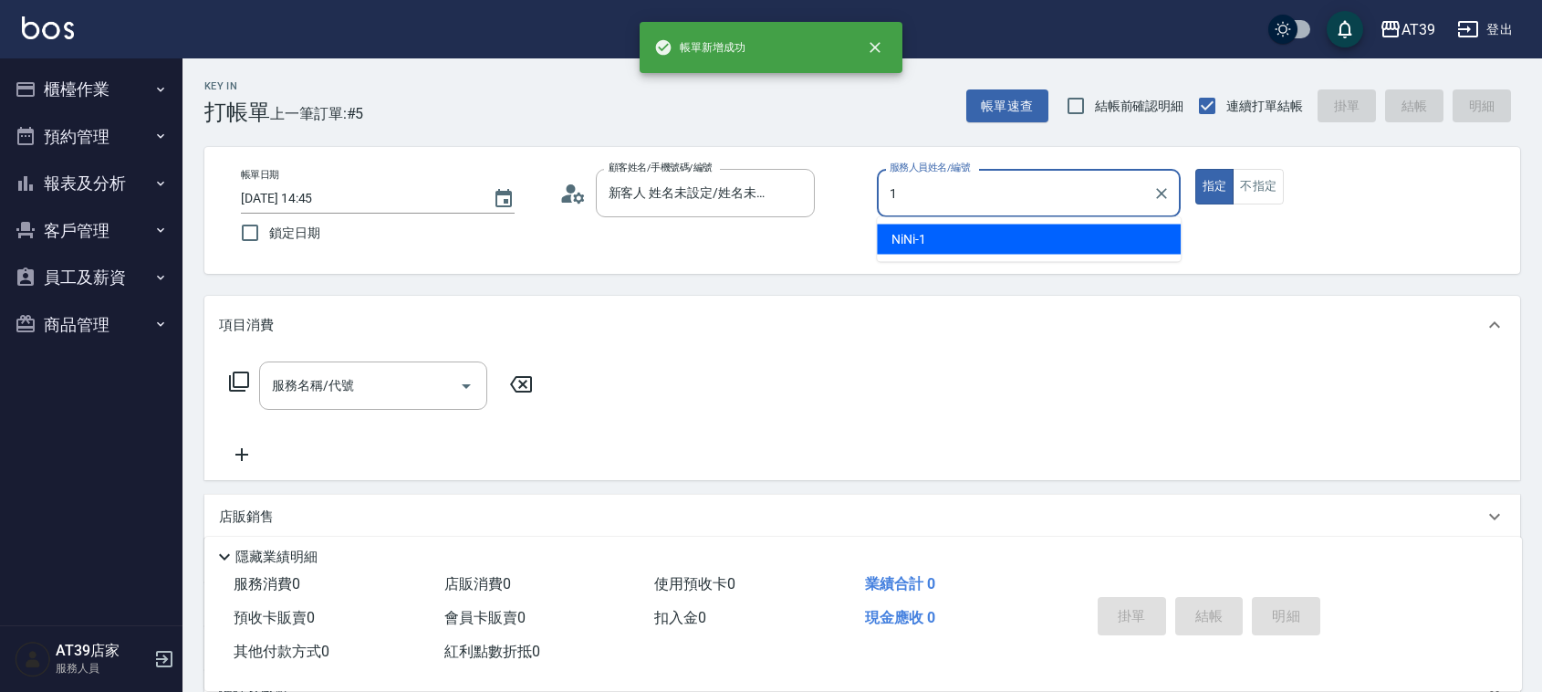
type input "NiNi-1"
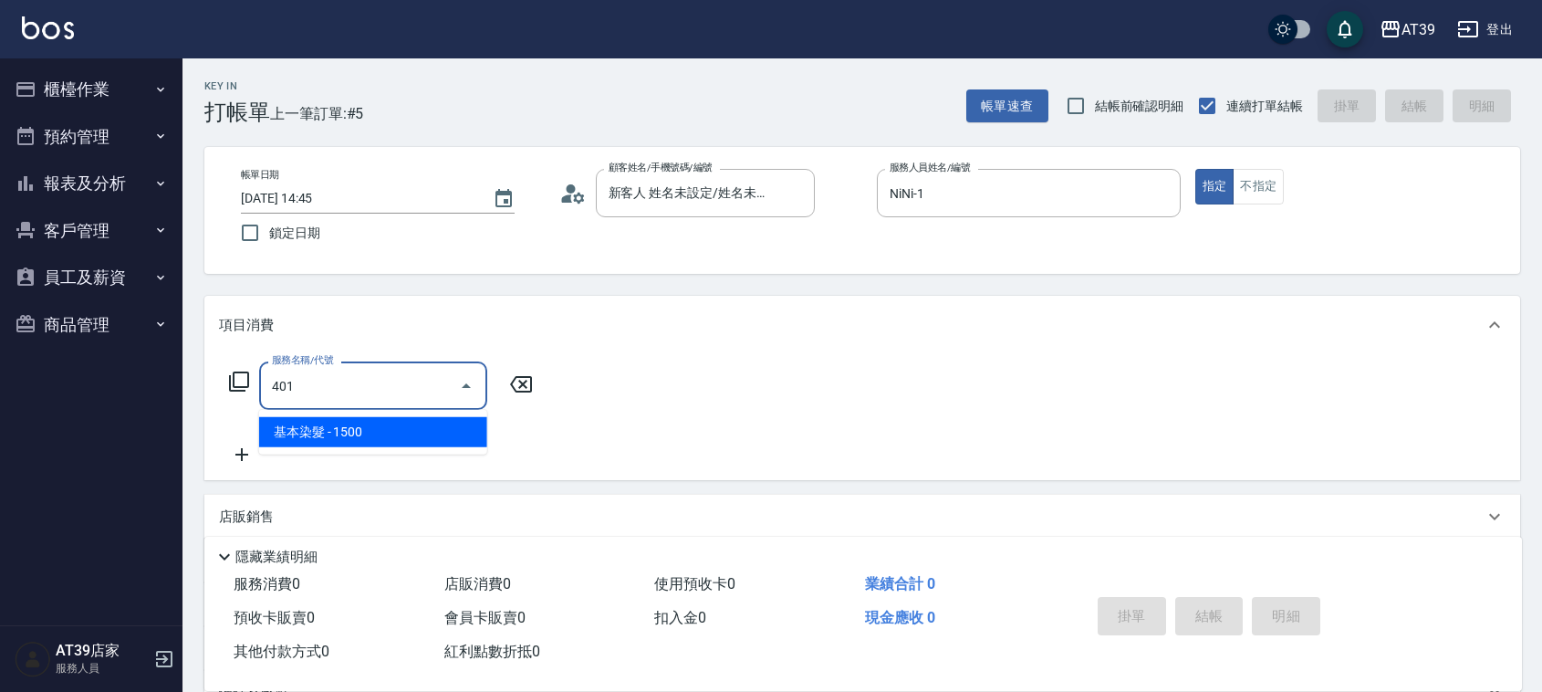
type input "基本染髮(401)"
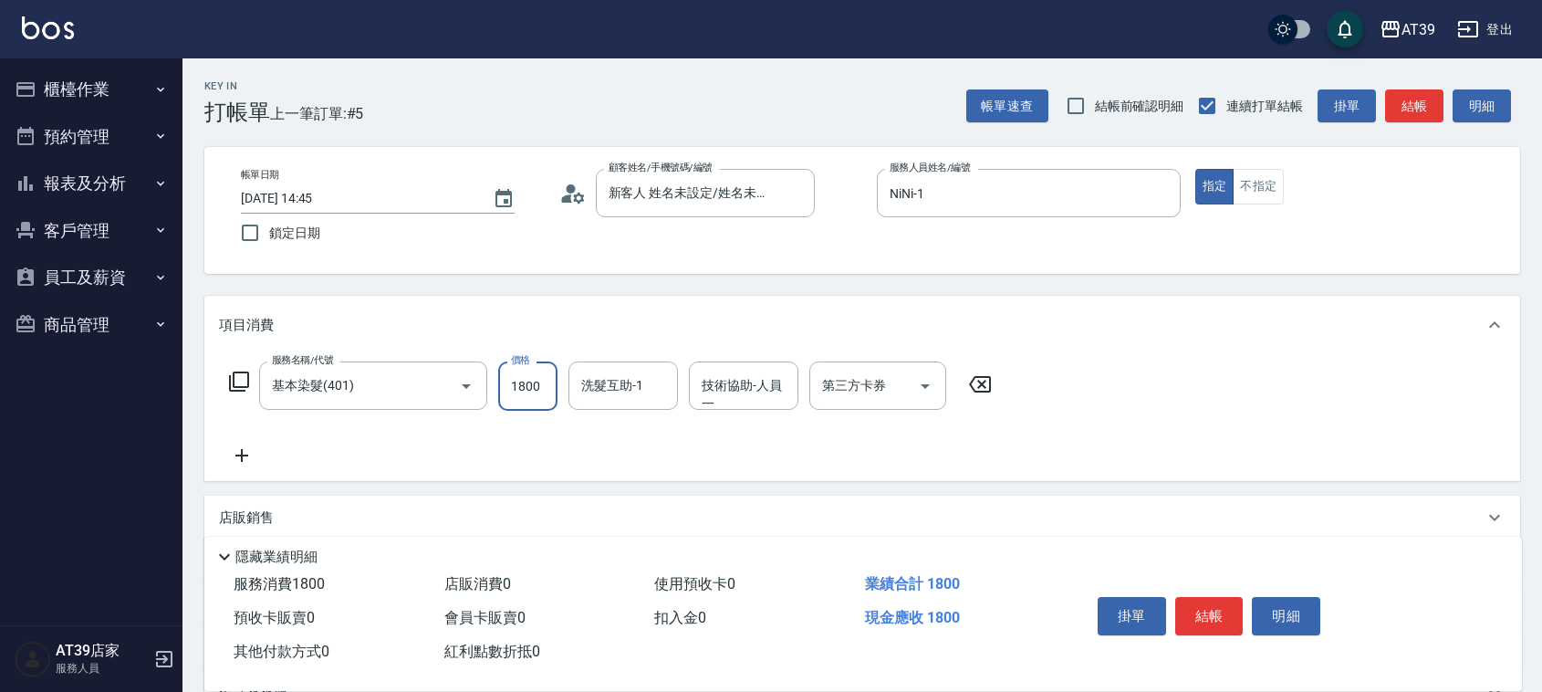
type input "1800"
type input "饅頭-87"
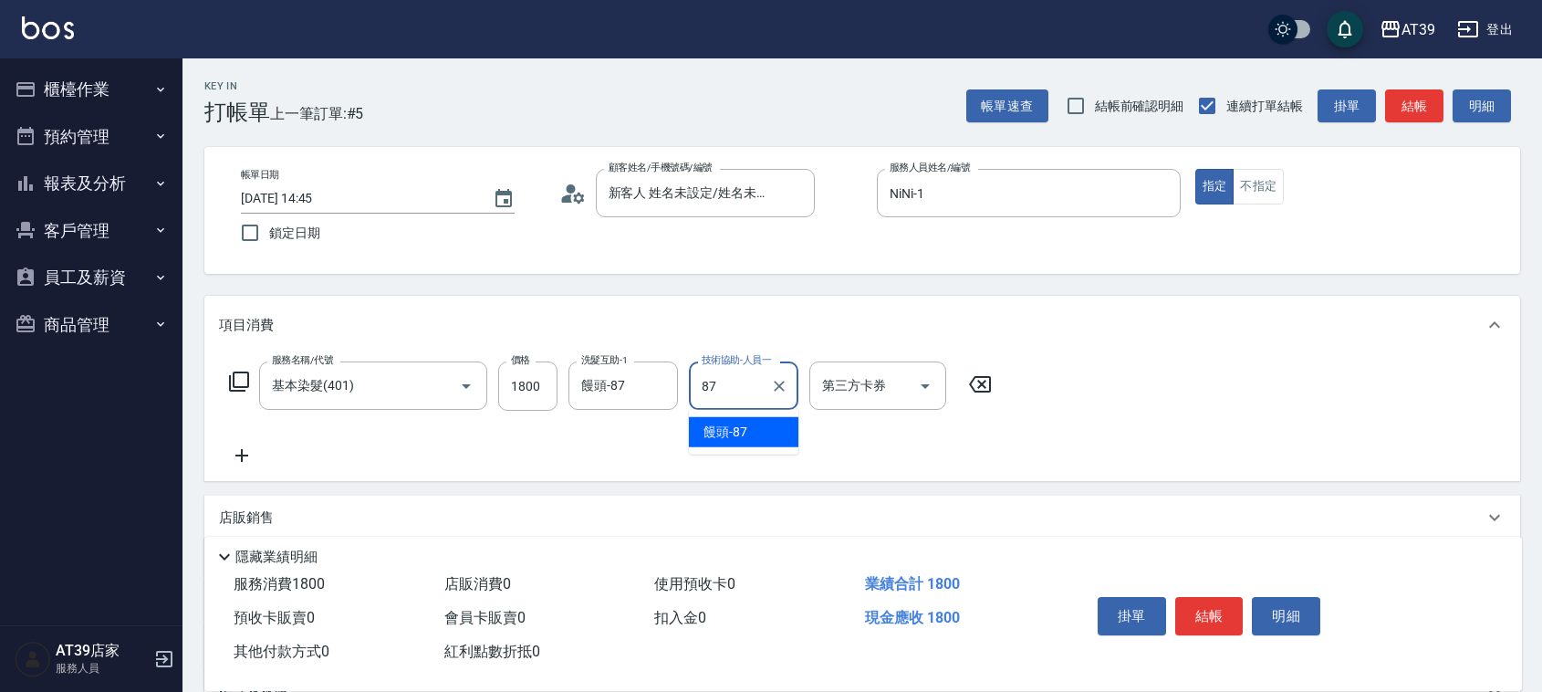
type input "饅頭-87"
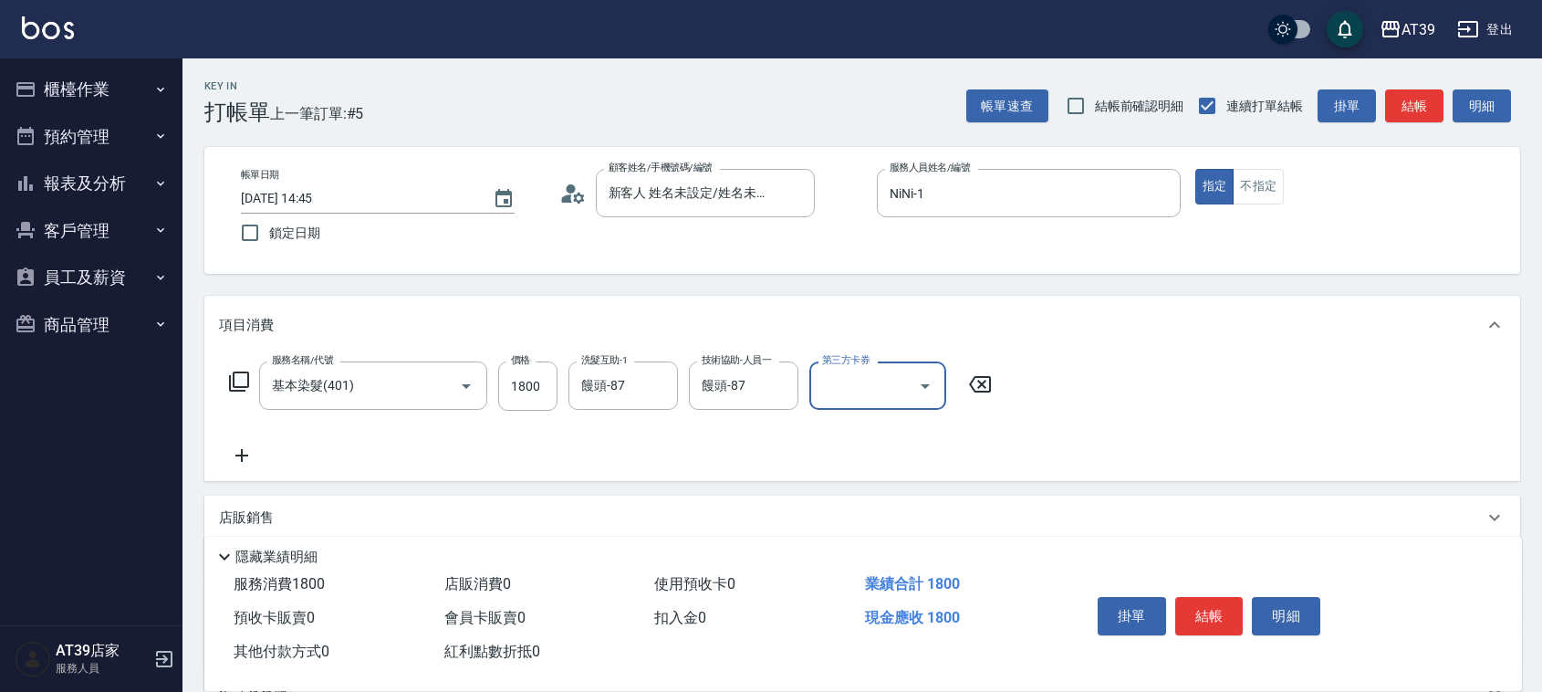
click at [1416, 112] on button "結帳" at bounding box center [1414, 106] width 58 height 34
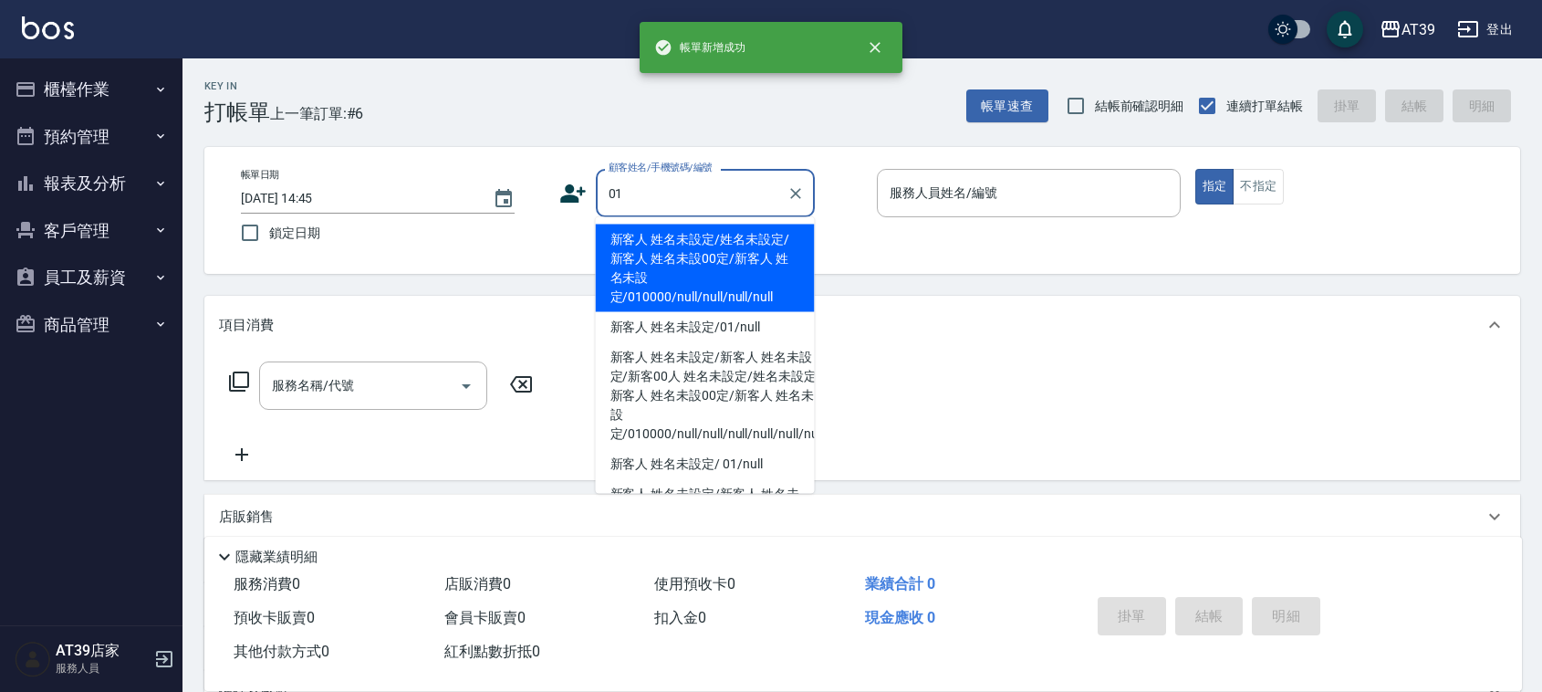
type input "新客人 姓名未設定/姓名未設定/新客人 姓名未設00定/新客人 姓名未設定/010000/null/null/null/null"
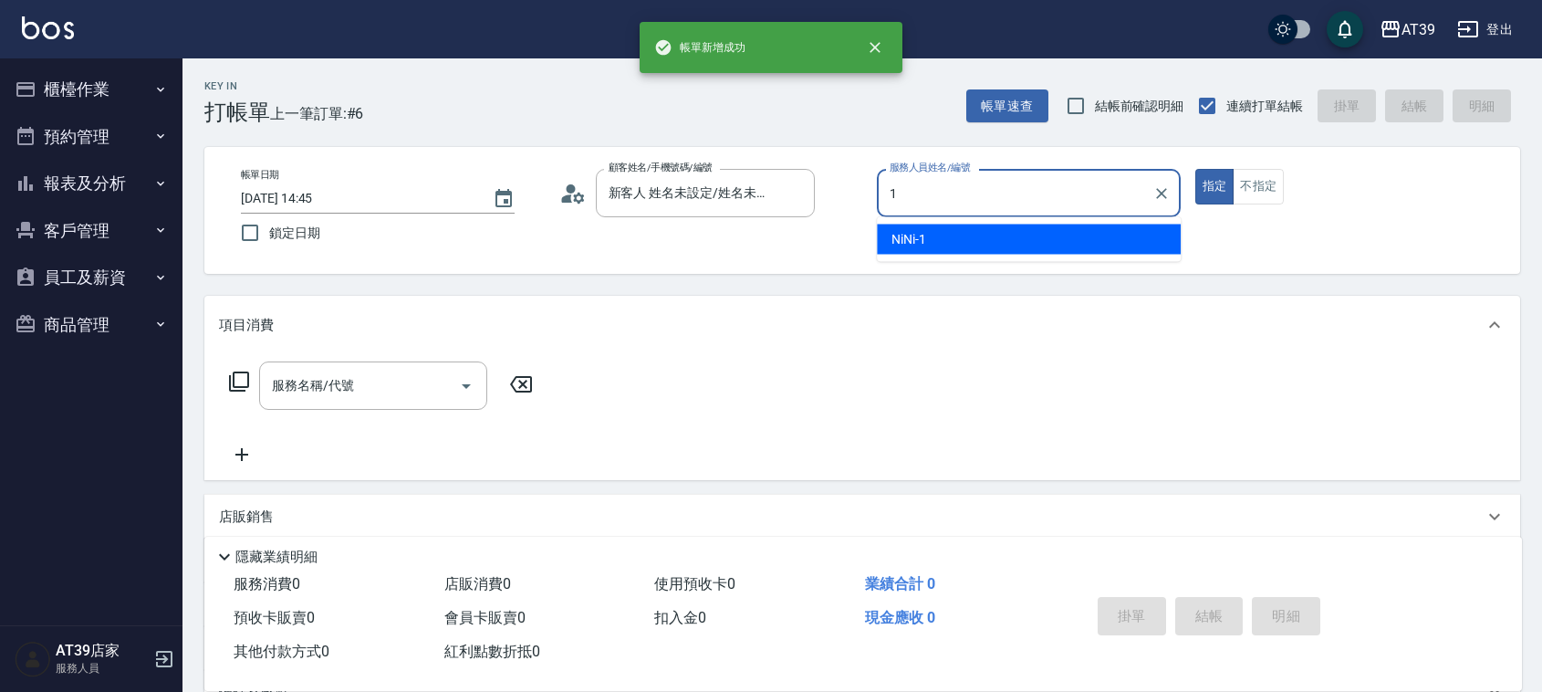
type input "NiNi-1"
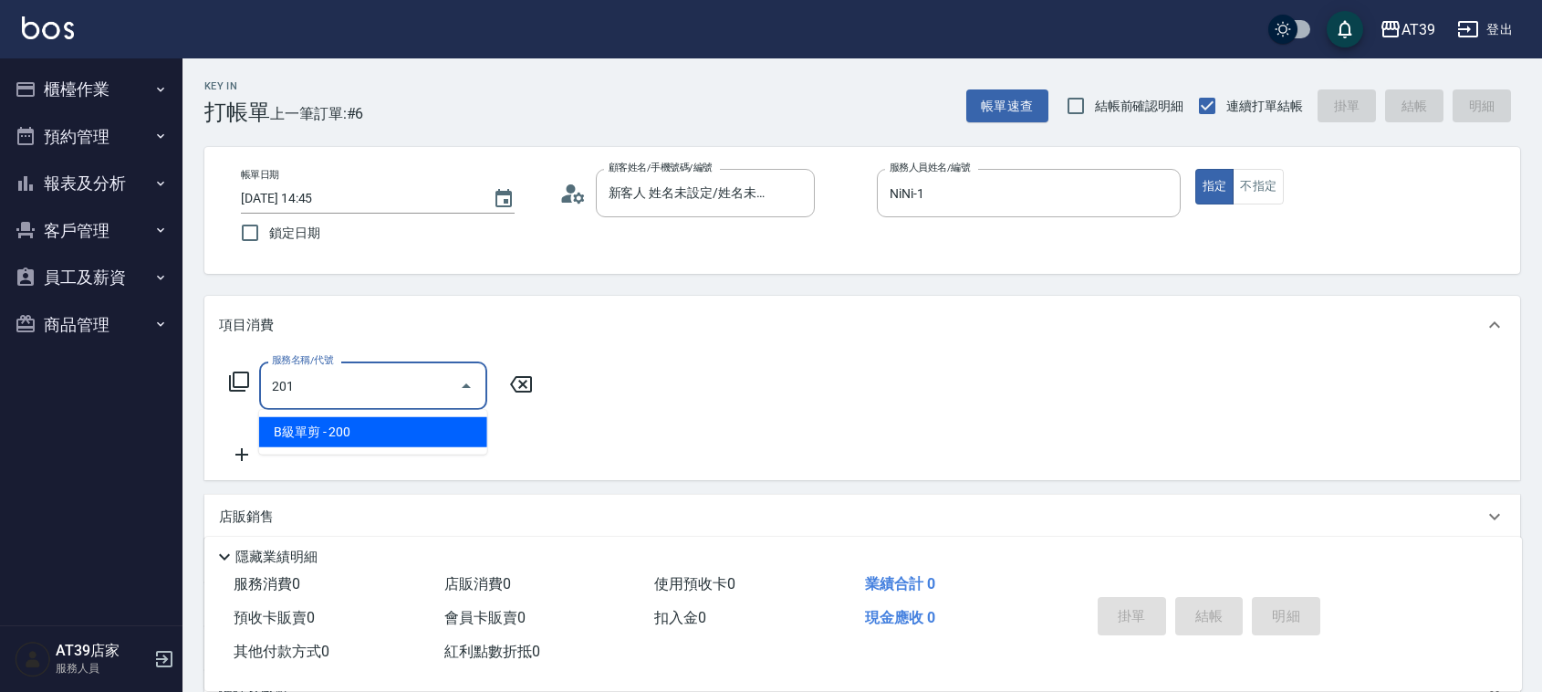
type input "B級單剪(201)"
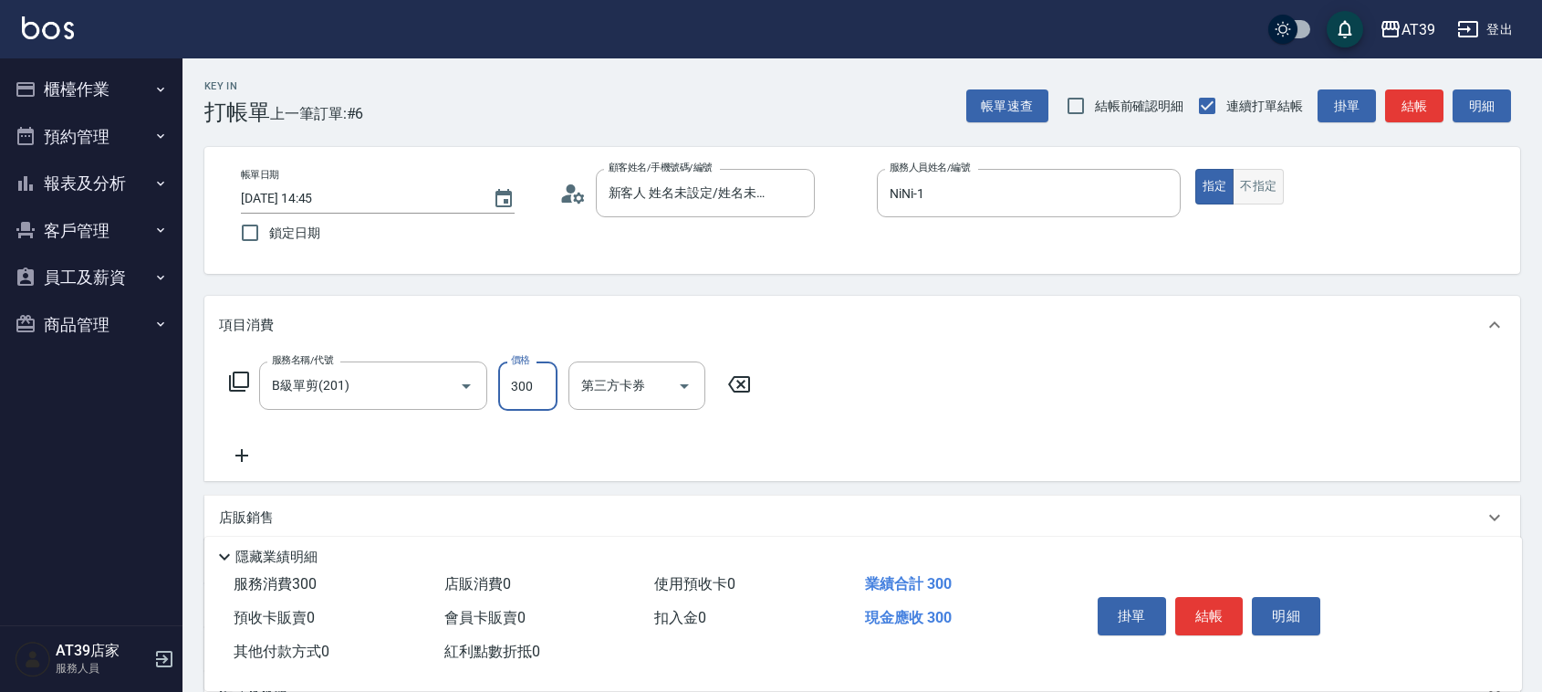
type input "300"
click at [1267, 184] on button "不指定" at bounding box center [1258, 187] width 51 height 36
click at [1422, 110] on button "結帳" at bounding box center [1414, 106] width 58 height 34
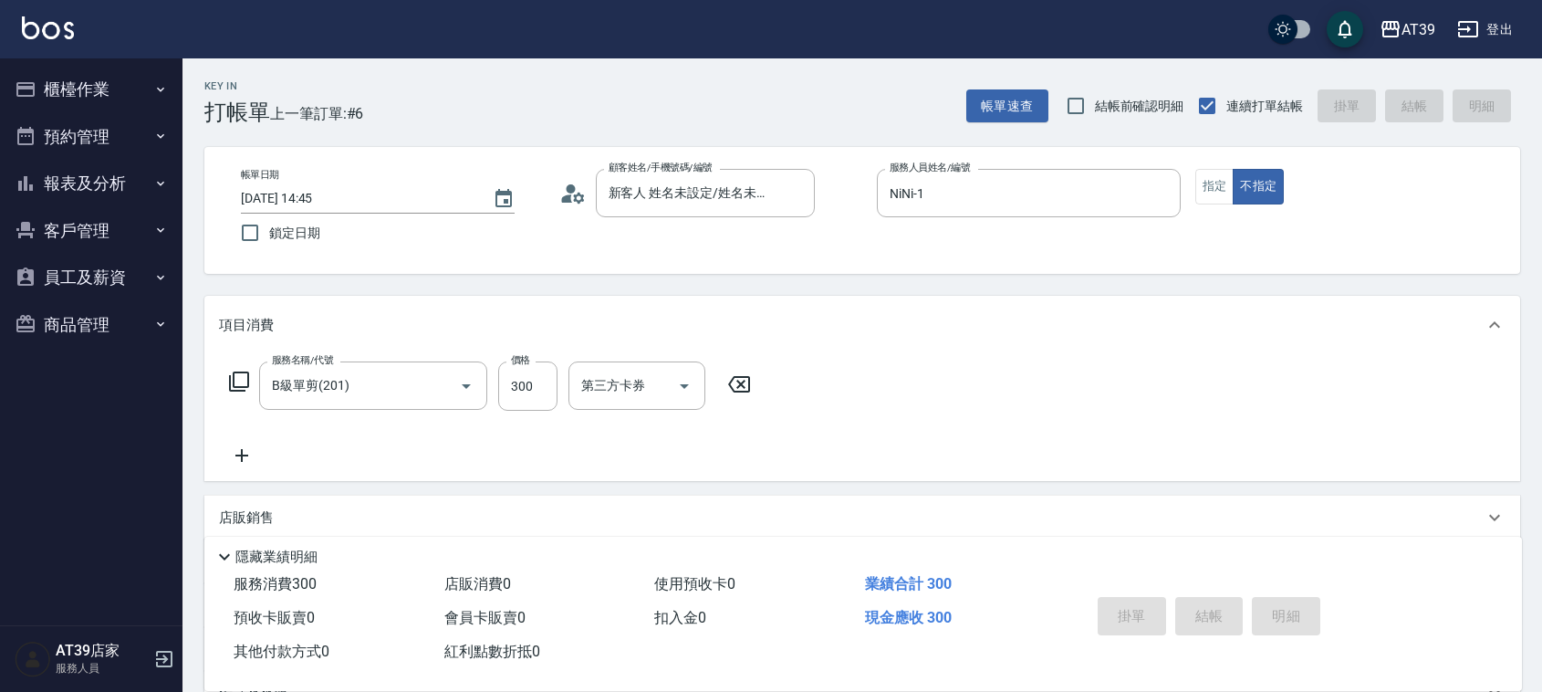
type input "2025/09/06 14:46"
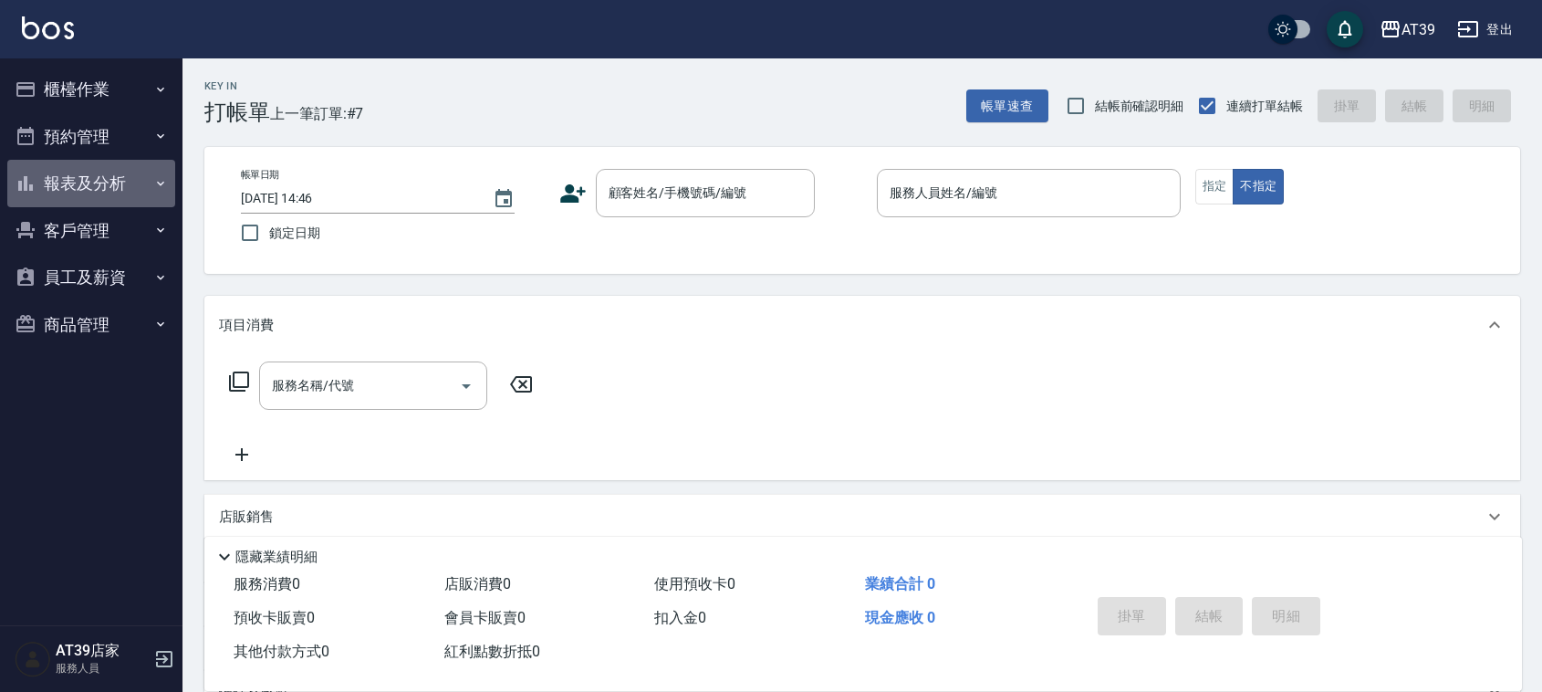
click at [115, 185] on button "報表及分析" at bounding box center [91, 183] width 168 height 47
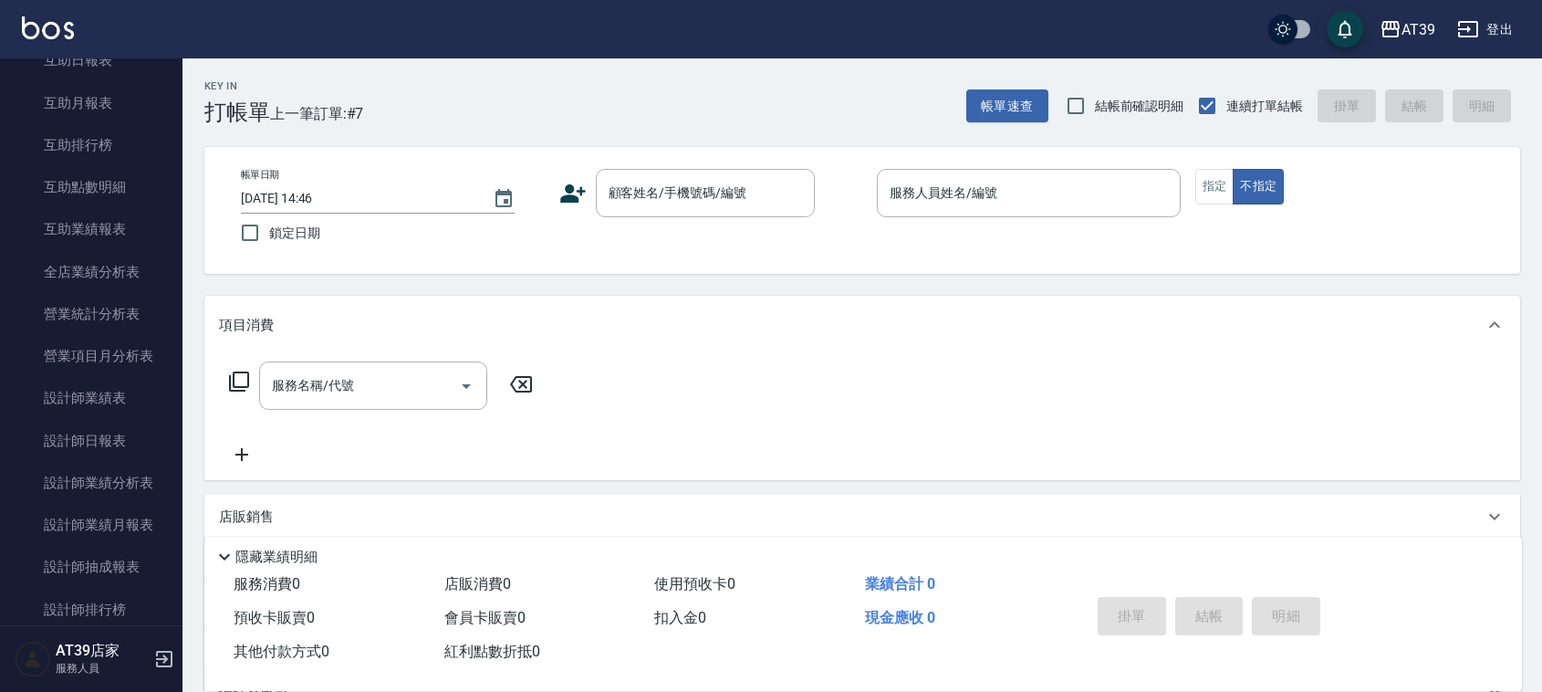
scroll to position [365, 0]
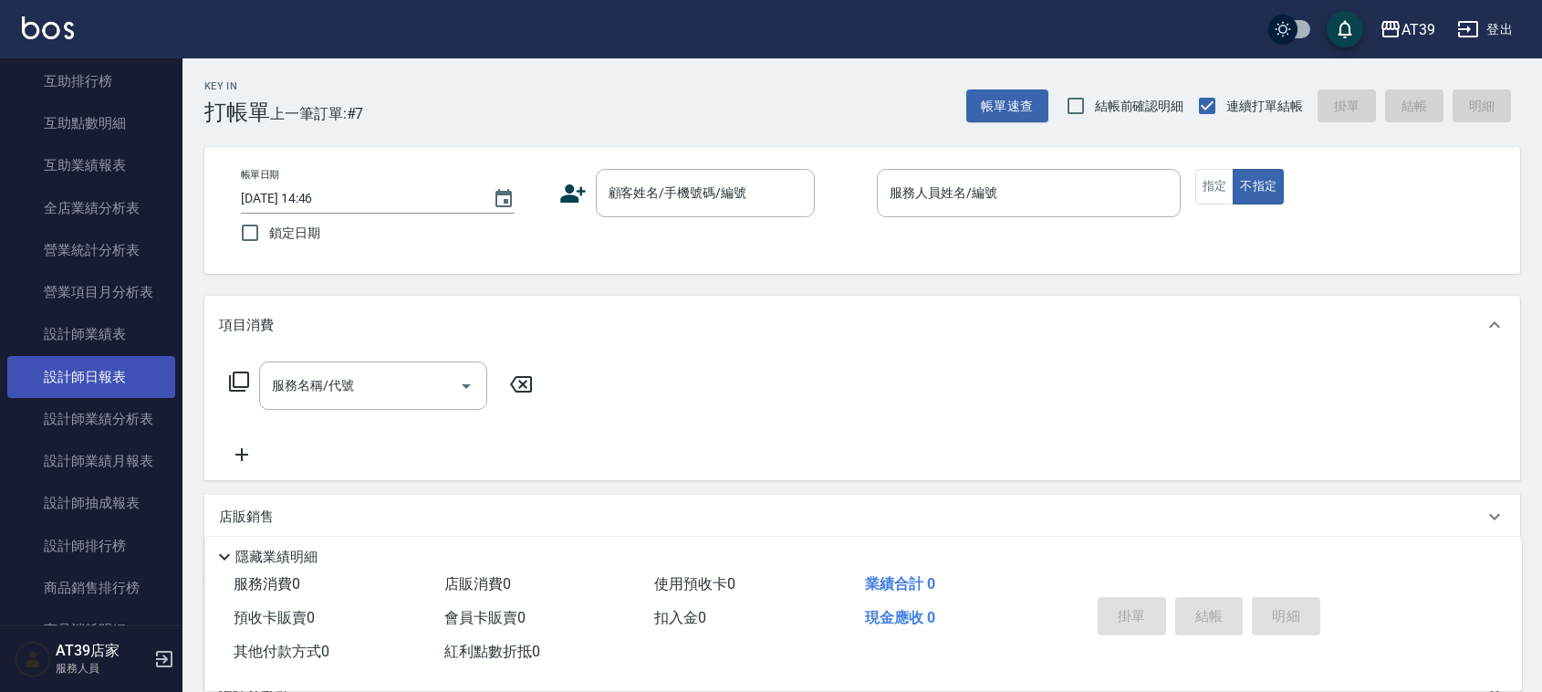
click at [120, 379] on link "設計師日報表" at bounding box center [91, 377] width 168 height 42
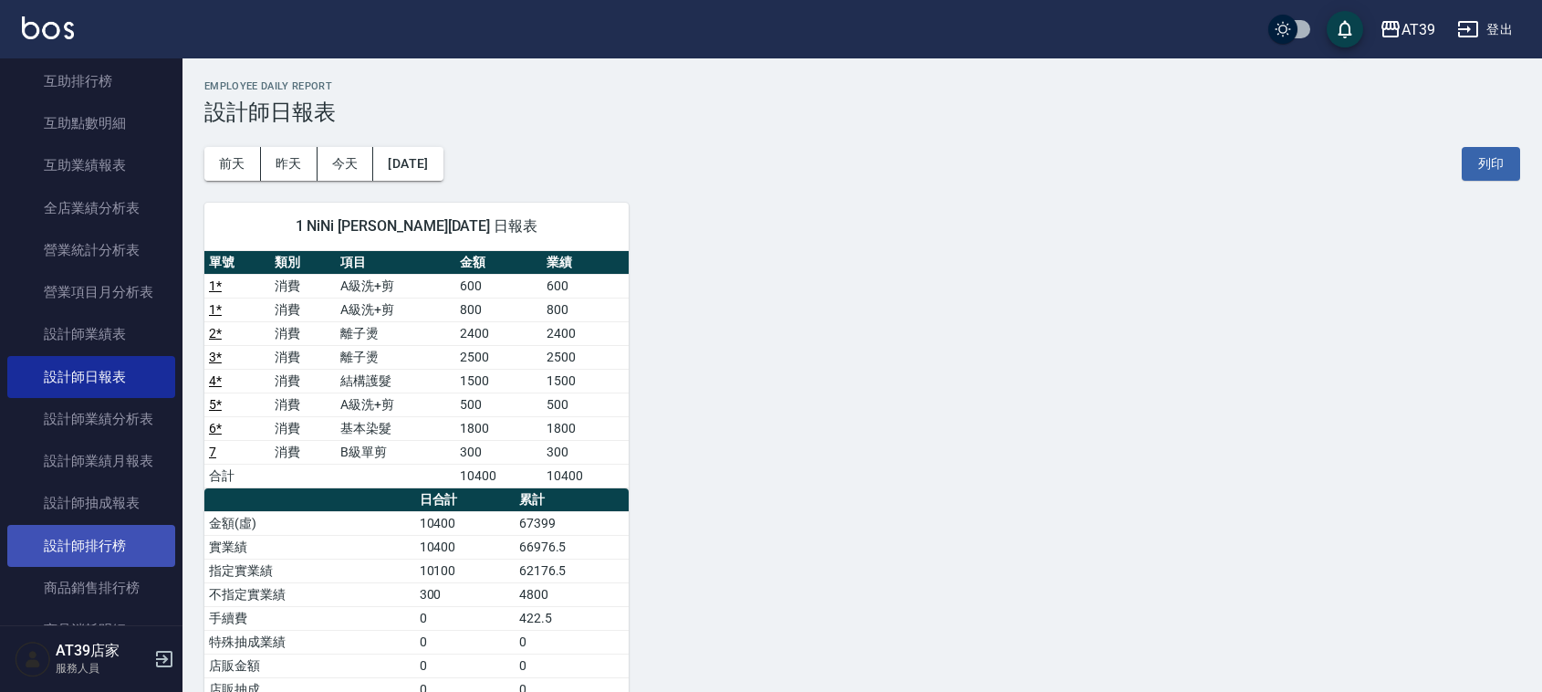
click at [78, 541] on link "設計師排行榜" at bounding box center [91, 546] width 168 height 42
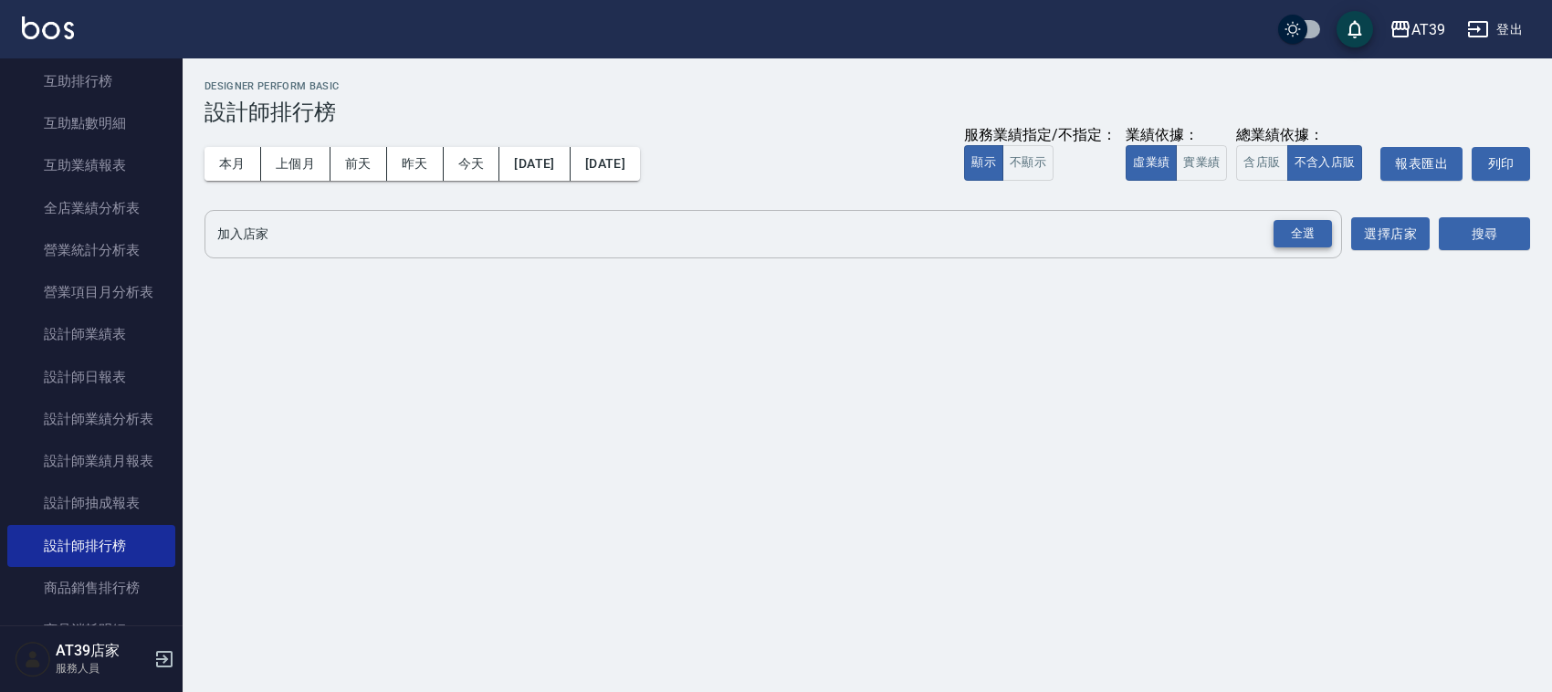
click at [1297, 229] on div "全選" at bounding box center [1302, 234] width 58 height 28
click at [1465, 243] on button "搜尋" at bounding box center [1483, 235] width 91 height 34
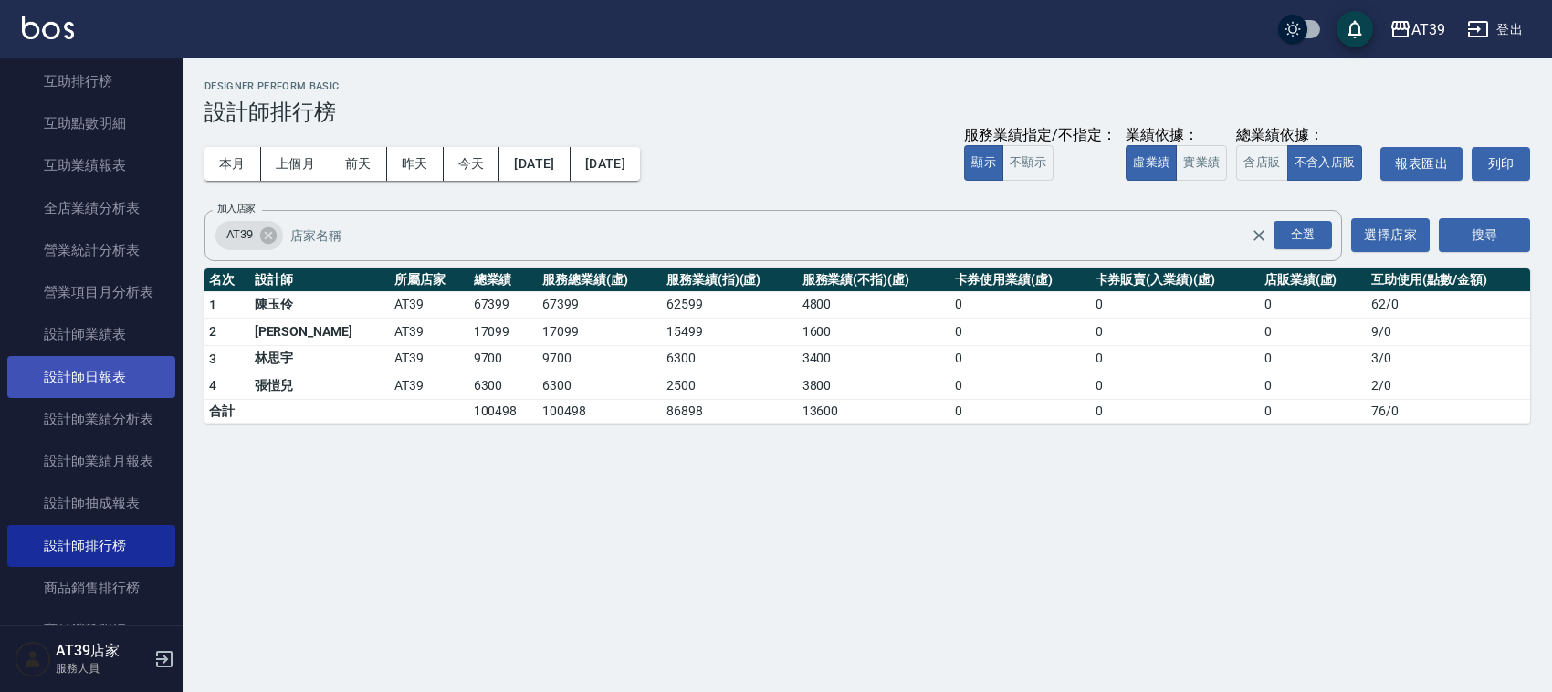
click at [120, 367] on link "設計師日報表" at bounding box center [91, 377] width 168 height 42
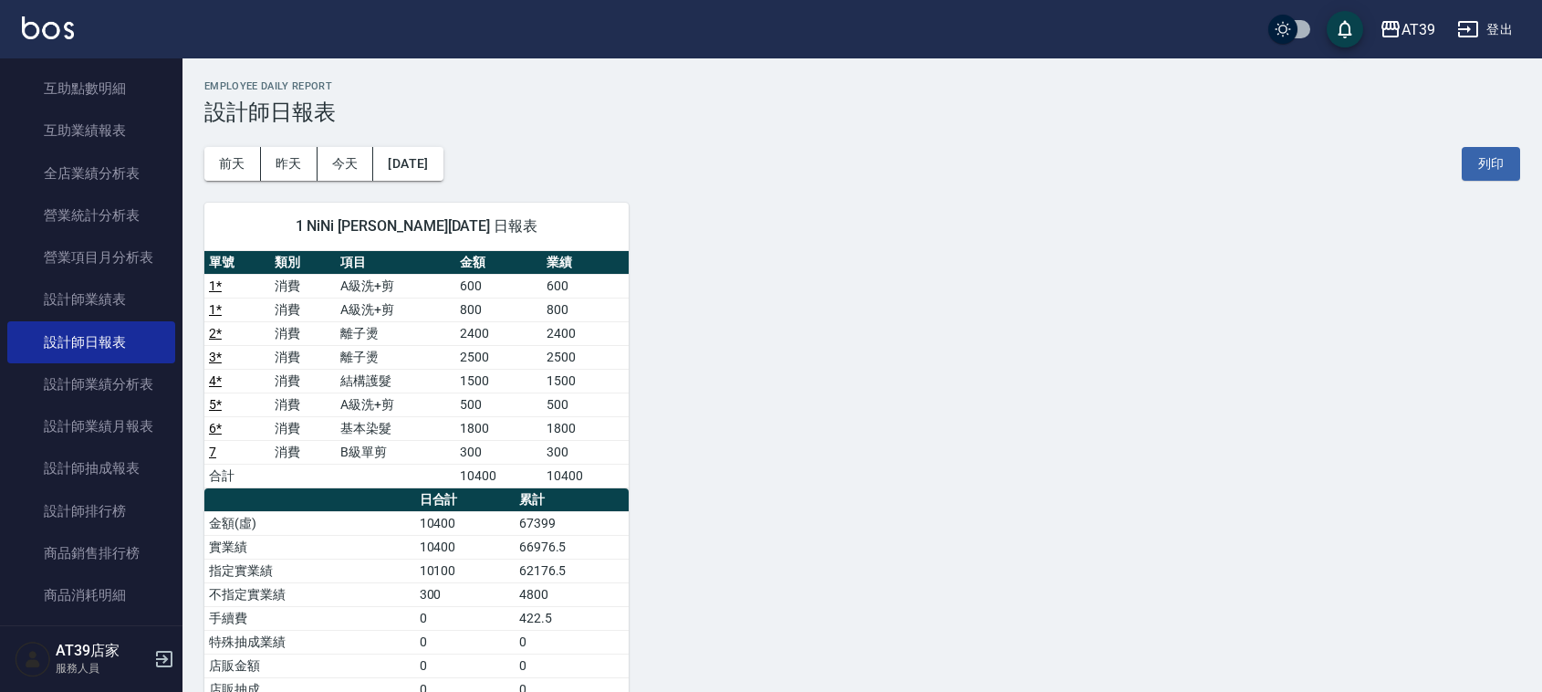
scroll to position [435, 0]
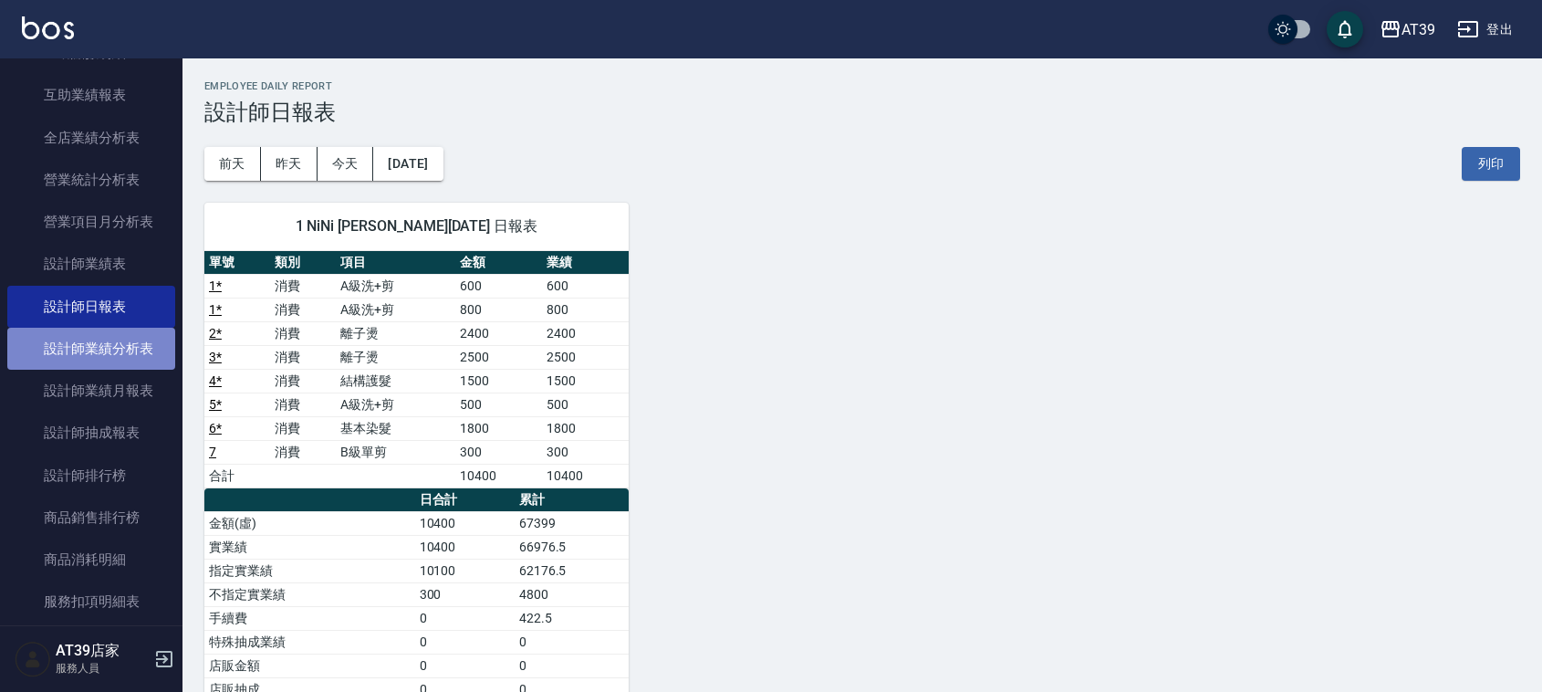
click at [121, 328] on link "設計師業績分析表" at bounding box center [91, 349] width 168 height 42
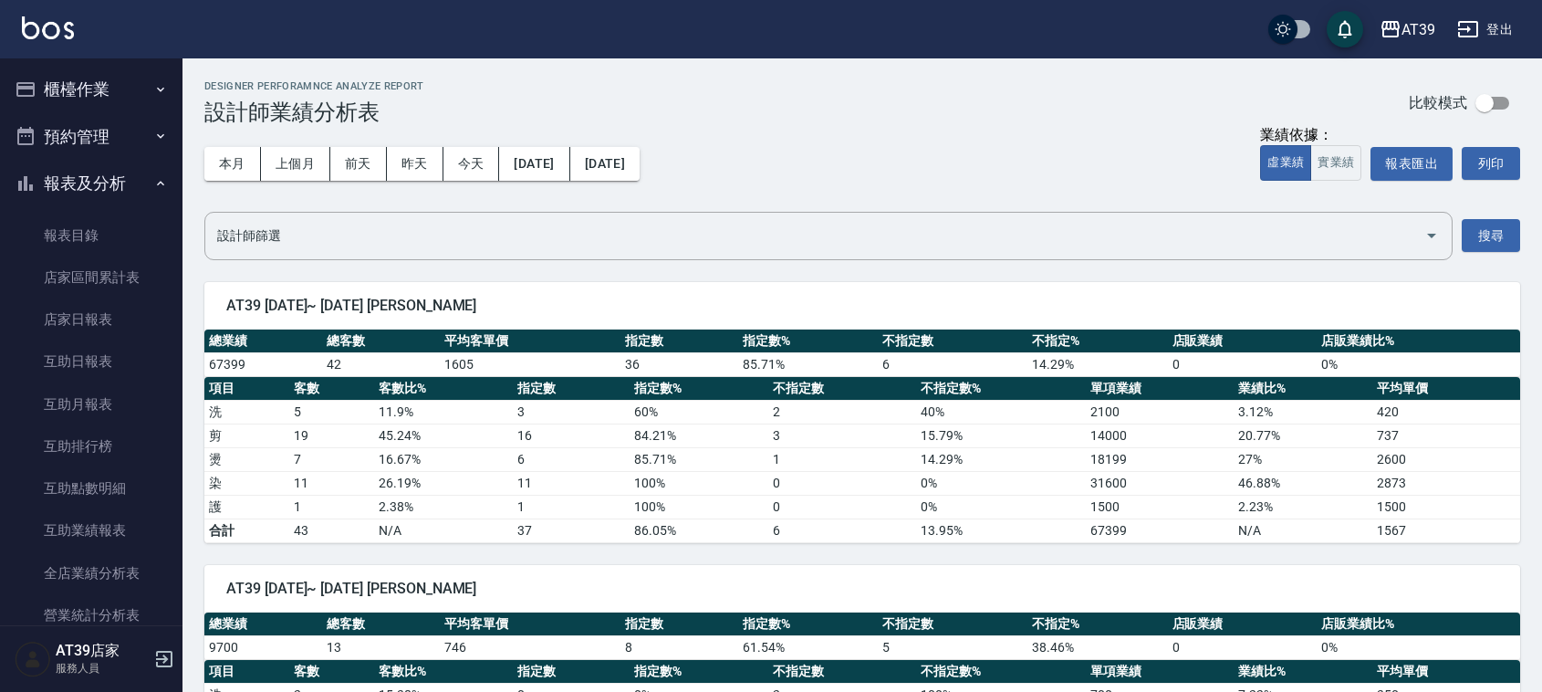
click at [74, 110] on button "櫃檯作業" at bounding box center [91, 89] width 168 height 47
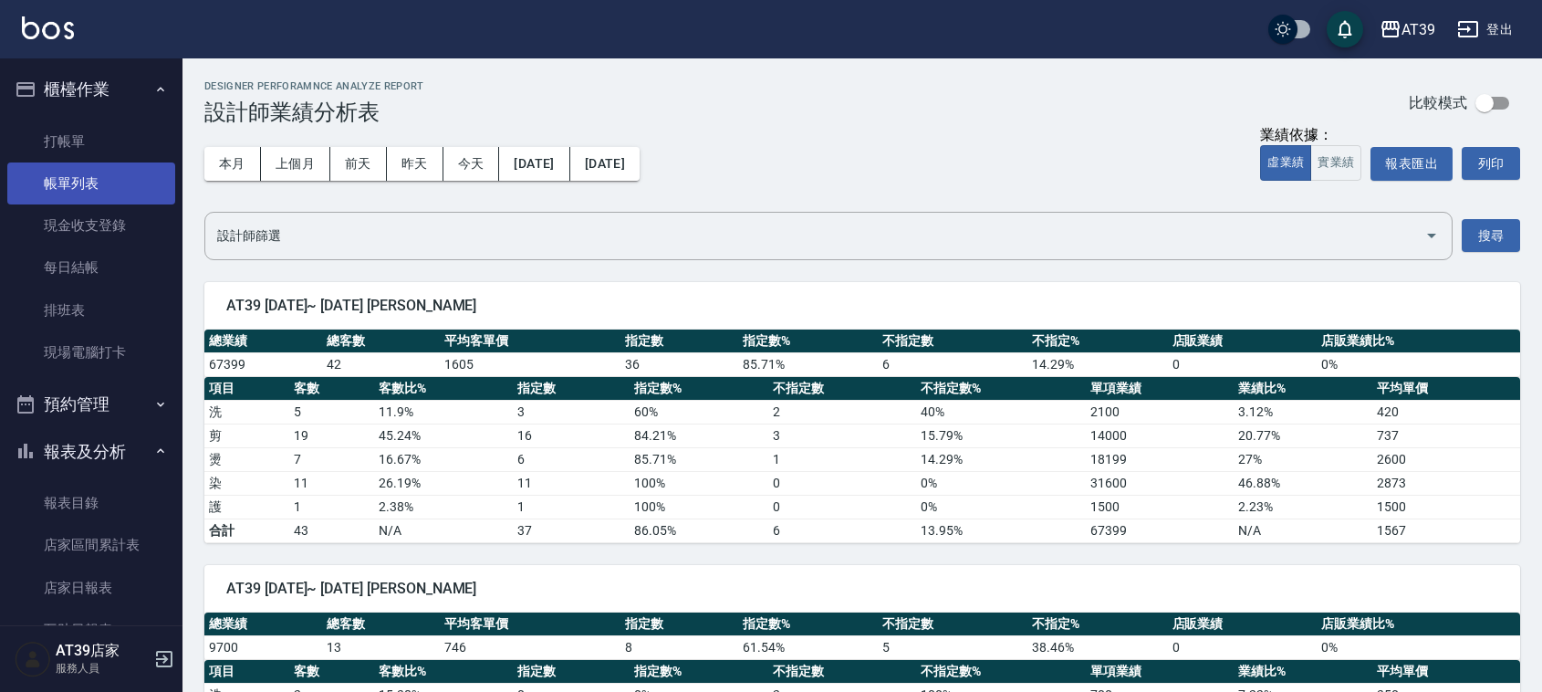
click at [66, 162] on link "帳單列表" at bounding box center [91, 183] width 168 height 42
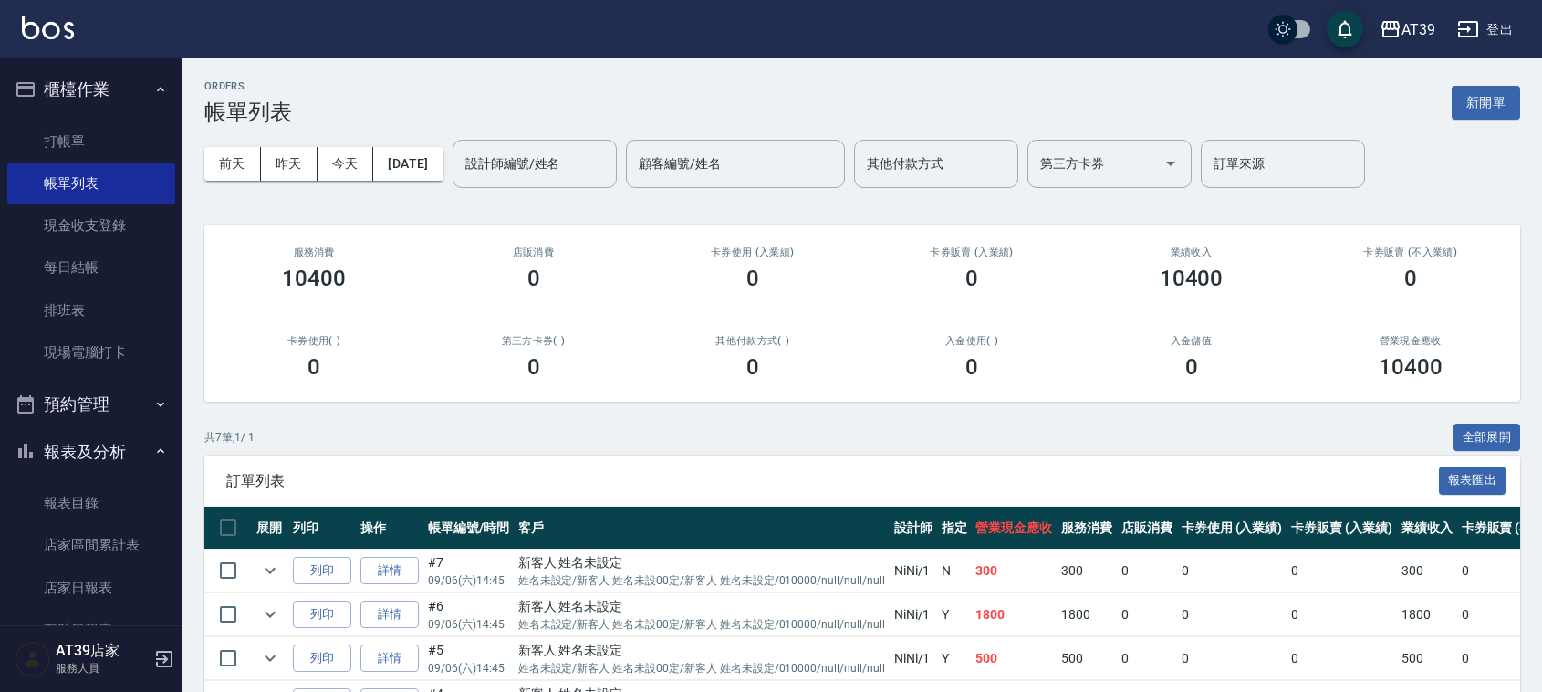
click at [434, 111] on div "ORDERS 帳單列表 新開單" at bounding box center [862, 102] width 1316 height 45
click at [582, 458] on div "訂單列表 報表匯出" at bounding box center [862, 480] width 1316 height 50
